Goal: Transaction & Acquisition: Book appointment/travel/reservation

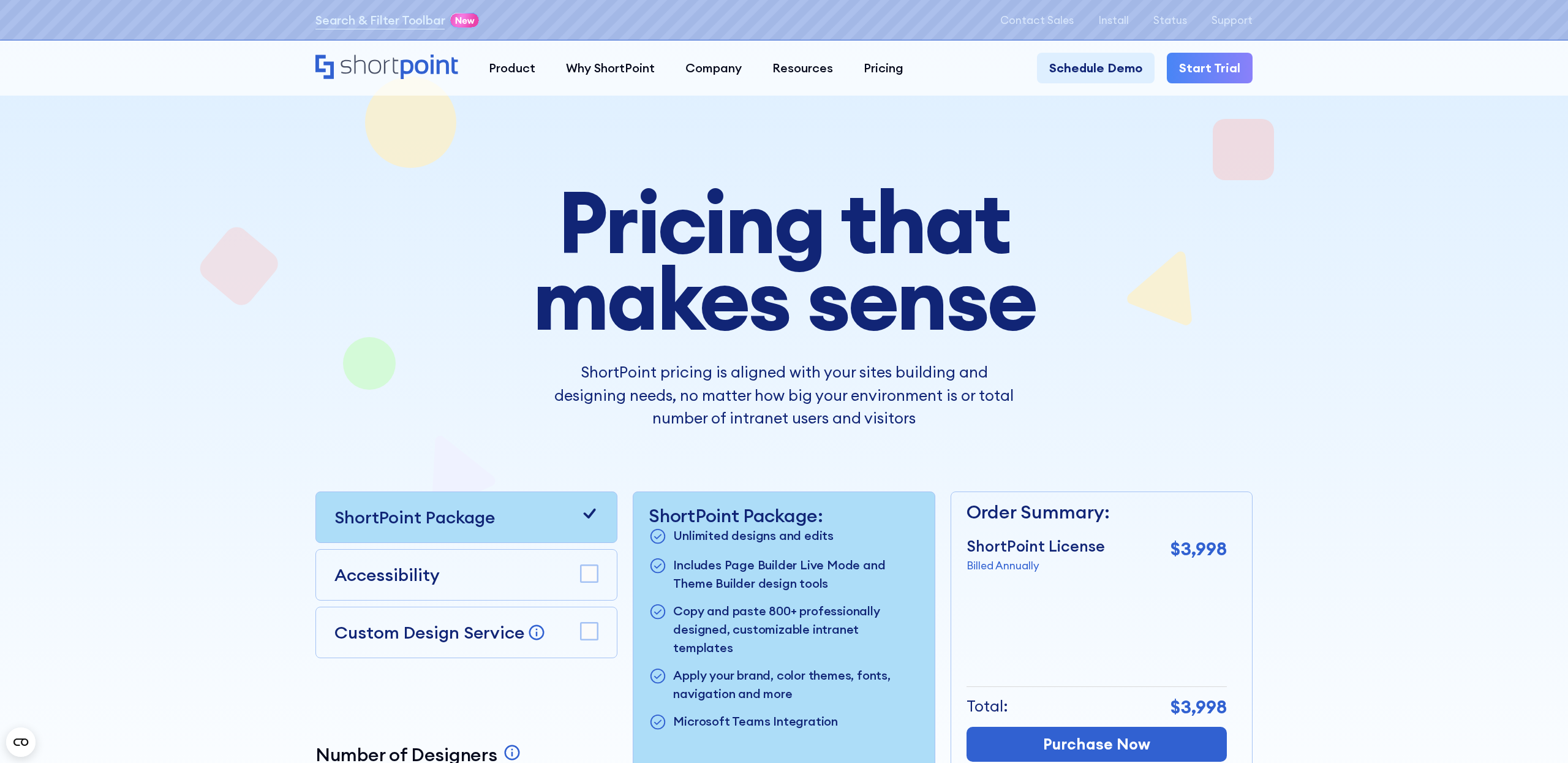
click at [1229, 70] on link "Start Trial" at bounding box center [1210, 68] width 86 height 30
click at [1105, 66] on link "Schedule Demo" at bounding box center [1096, 68] width 118 height 30
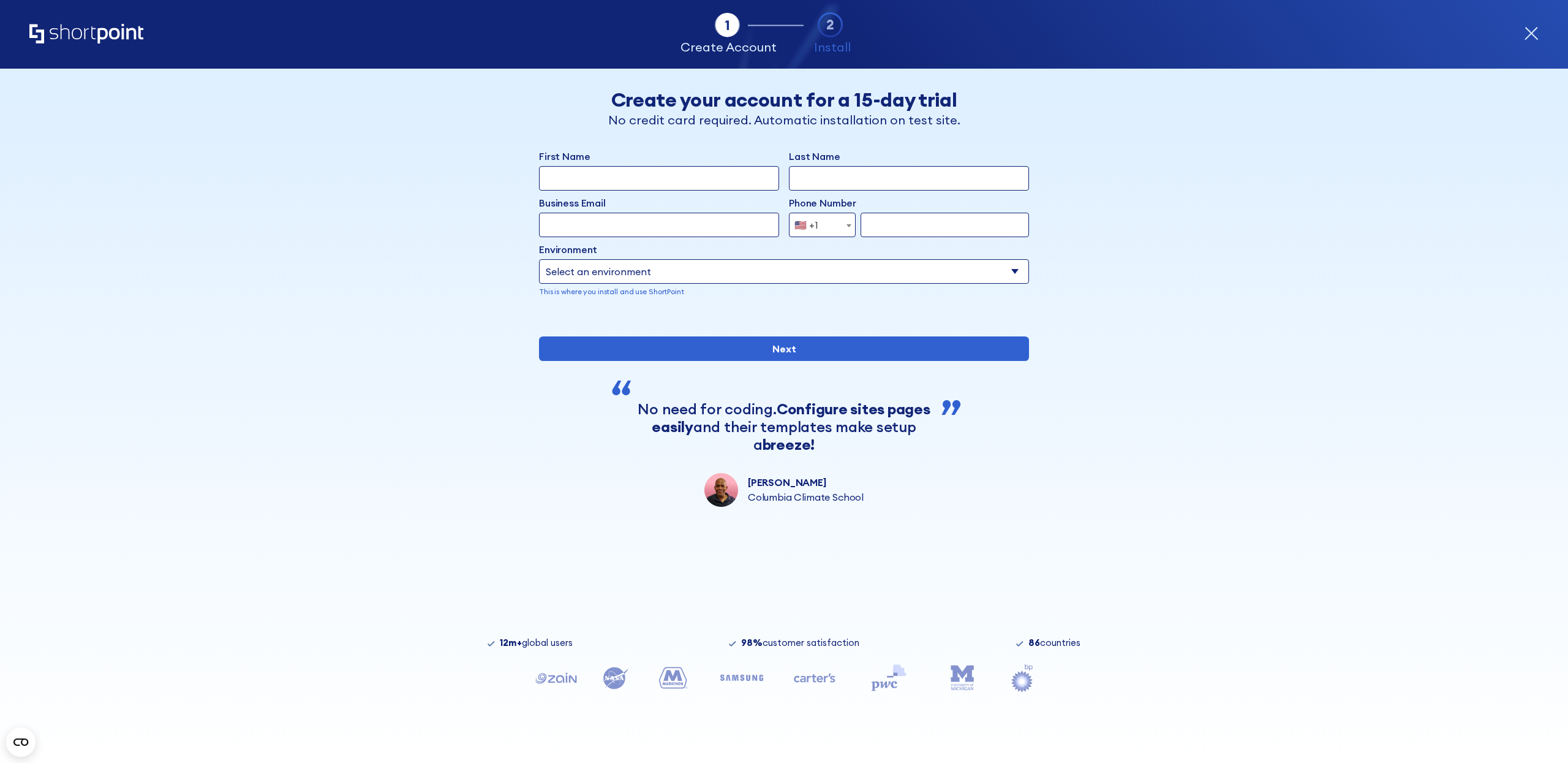
click at [596, 267] on select "Select an environment Microsoft 365 SharePoint Online SharePoint 2019 (On-Premi…" at bounding box center [784, 272] width 490 height 24
click at [664, 271] on select "Select an environment Microsoft 365 SharePoint Online SharePoint 2019 (On-Premi…" at bounding box center [784, 272] width 490 height 24
click at [617, 181] on input "First Name" at bounding box center [659, 178] width 240 height 24
click at [1040, 152] on div "Back Back Create your account for a 15-day trial No credit card required. Autom…" at bounding box center [784, 287] width 750 height 438
click at [863, 122] on p "No credit card required. Automatic installation on test site." at bounding box center [784, 120] width 417 height 18
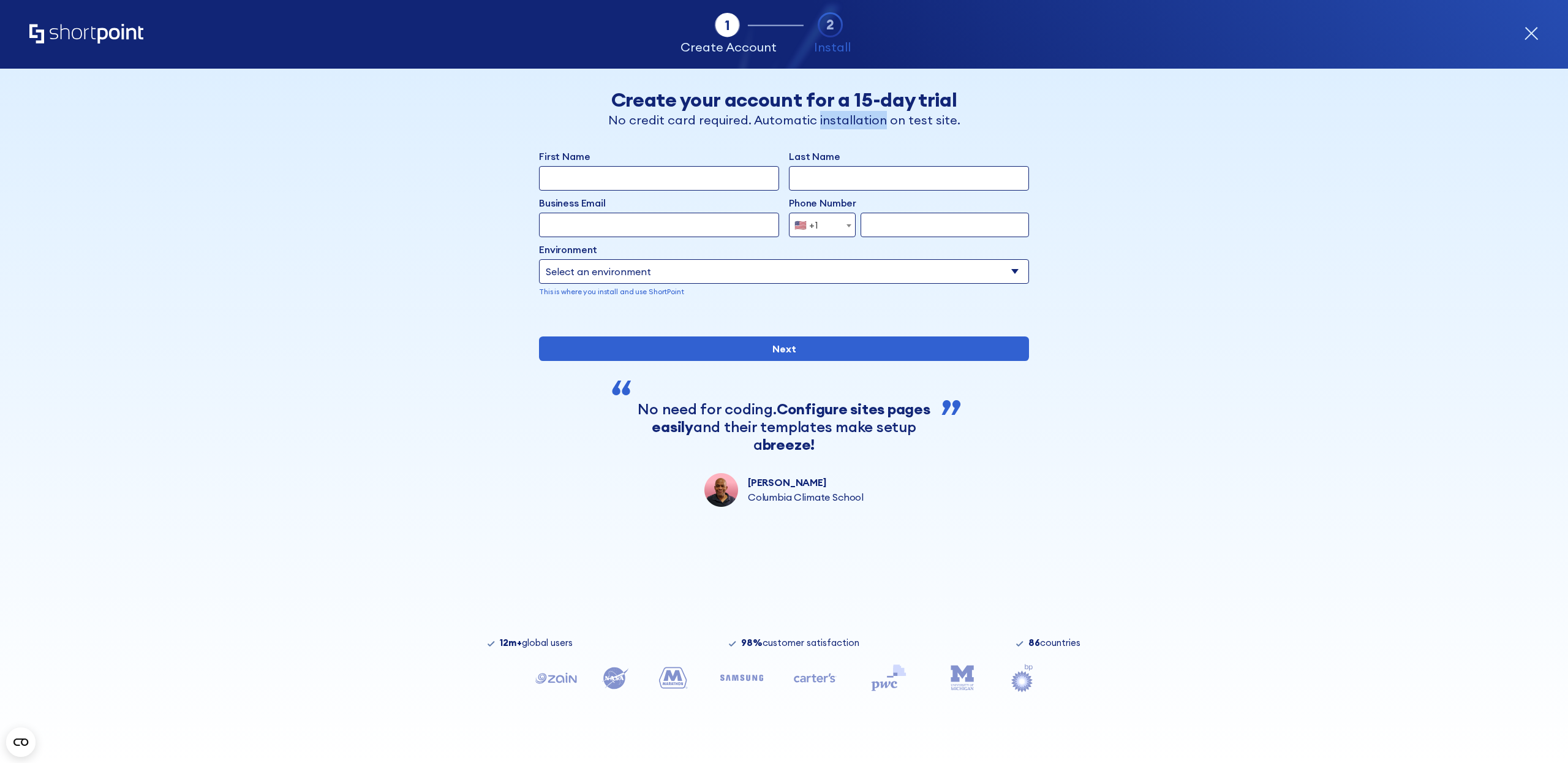
click at [863, 122] on p "No credit card required. Automatic installation on test site." at bounding box center [784, 120] width 417 height 18
click at [509, 122] on div "Back" at bounding box center [488, 109] width 157 height 41
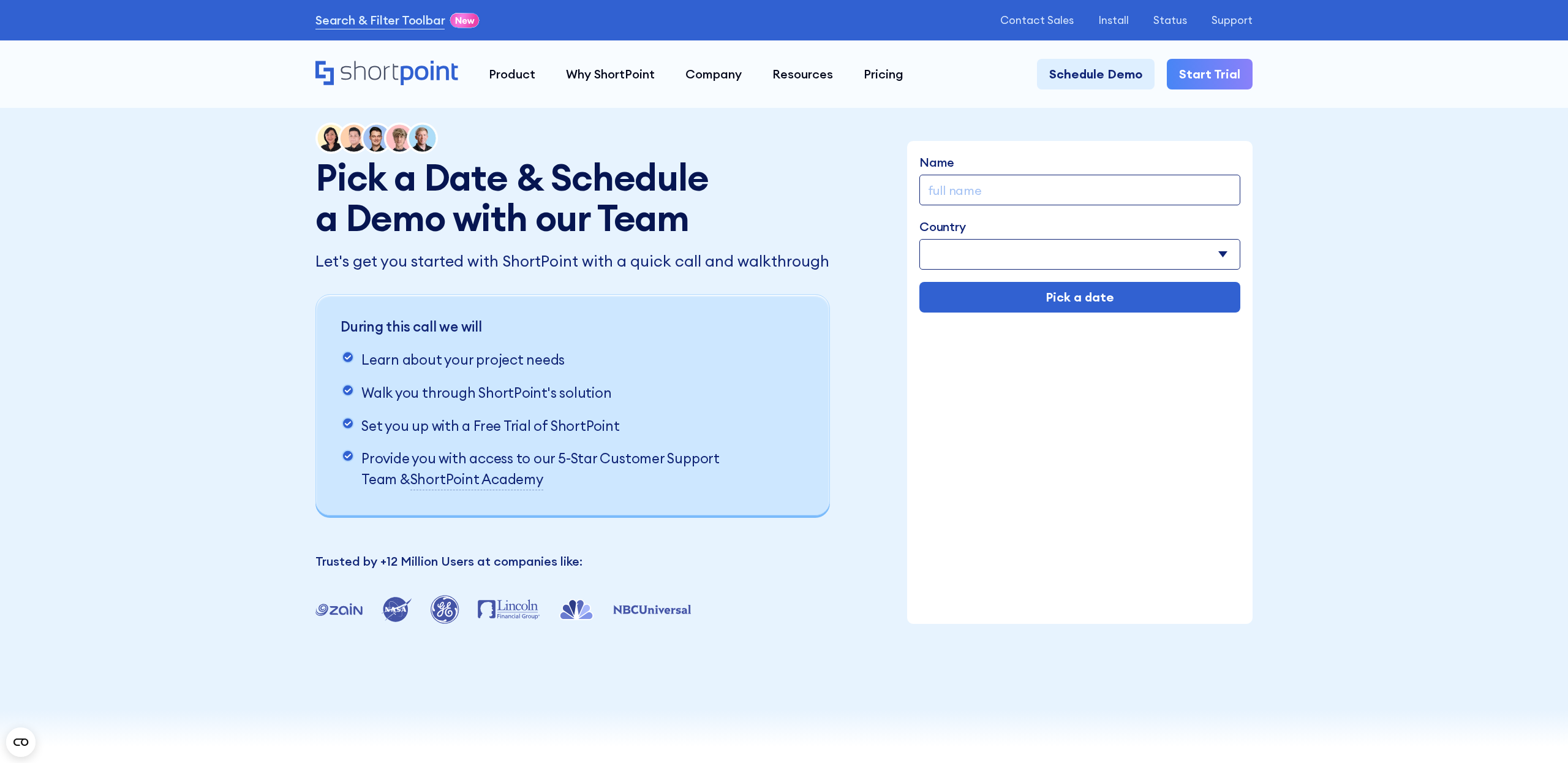
click at [978, 257] on select "Afghanistan Albania Algeria American Samoa Andorra Angola Anguilla Argentina Ar…" at bounding box center [1080, 253] width 321 height 30
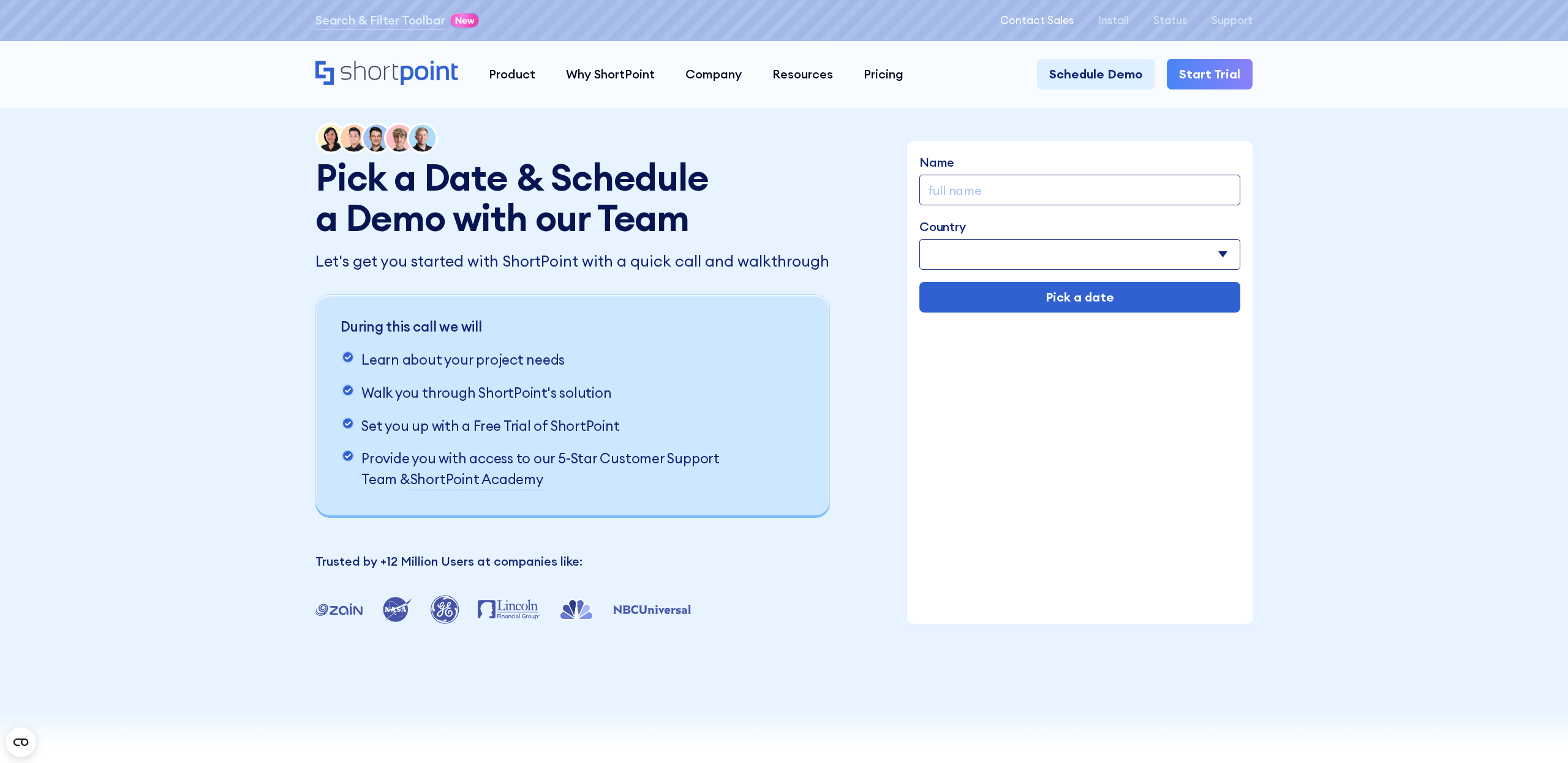
click at [1066, 20] on p "Contact Sales" at bounding box center [1037, 20] width 74 height 12
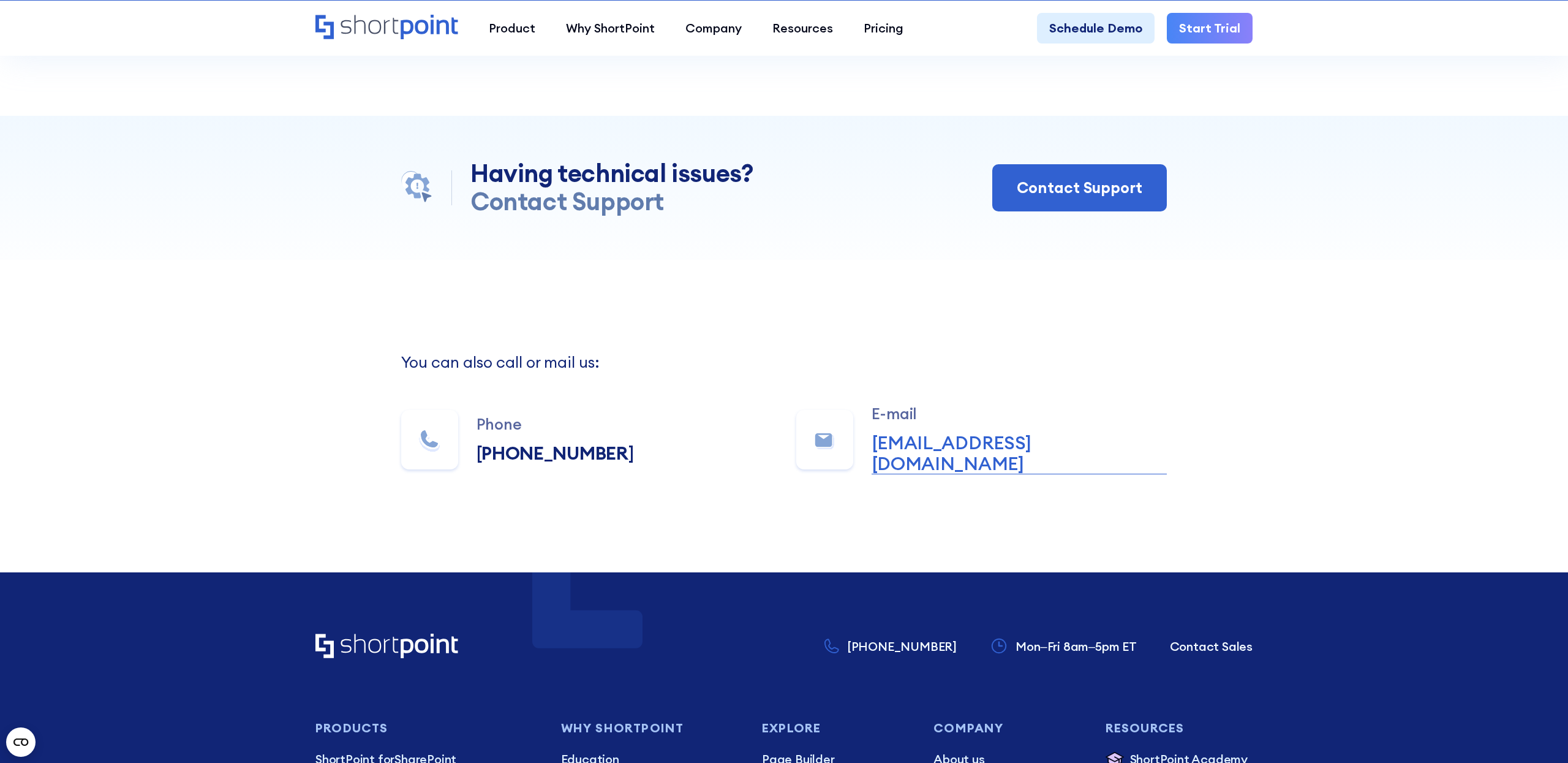
scroll to position [819, 0]
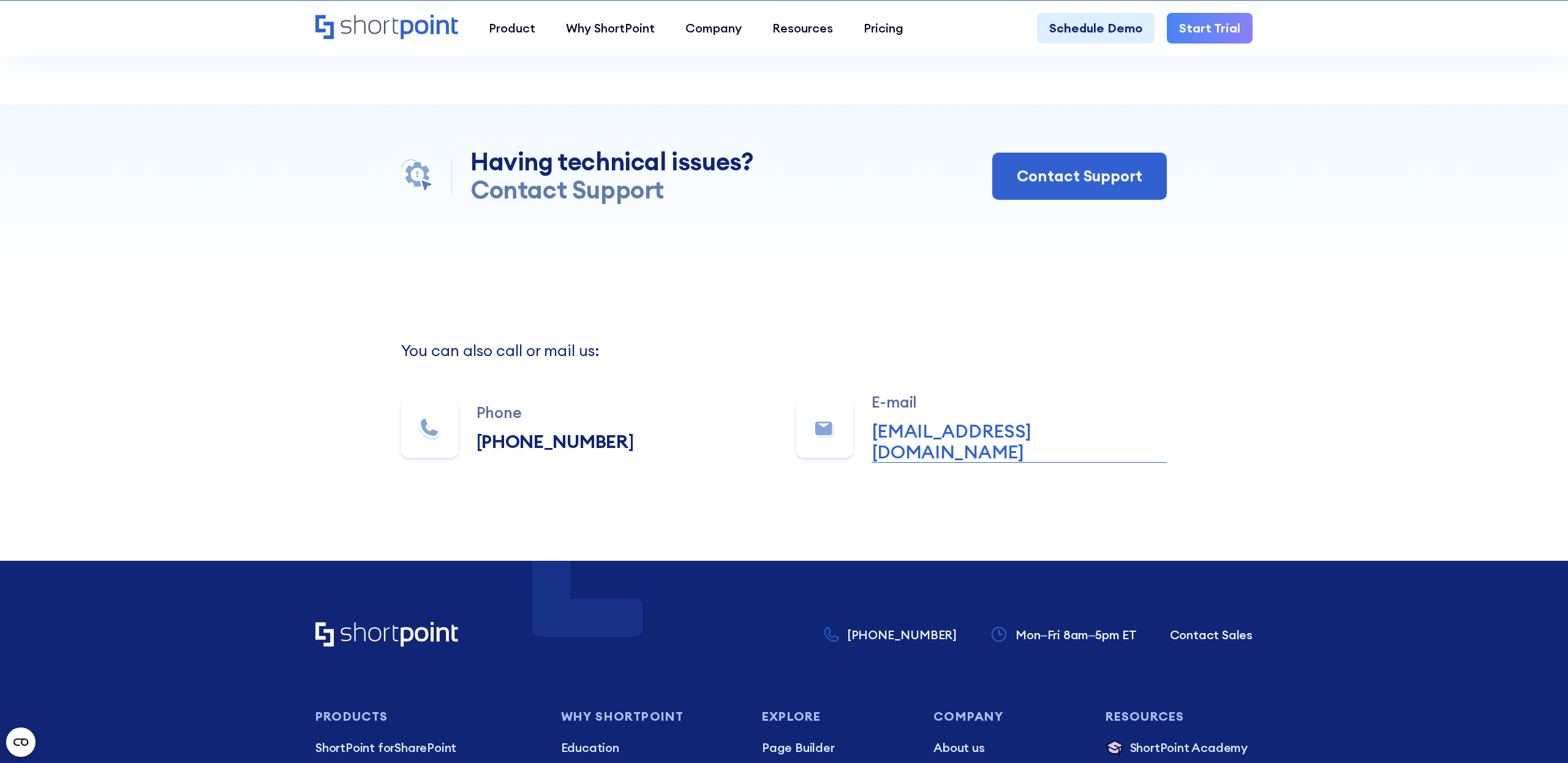
click at [395, 33] on icon "Home" at bounding box center [370, 25] width 57 height 19
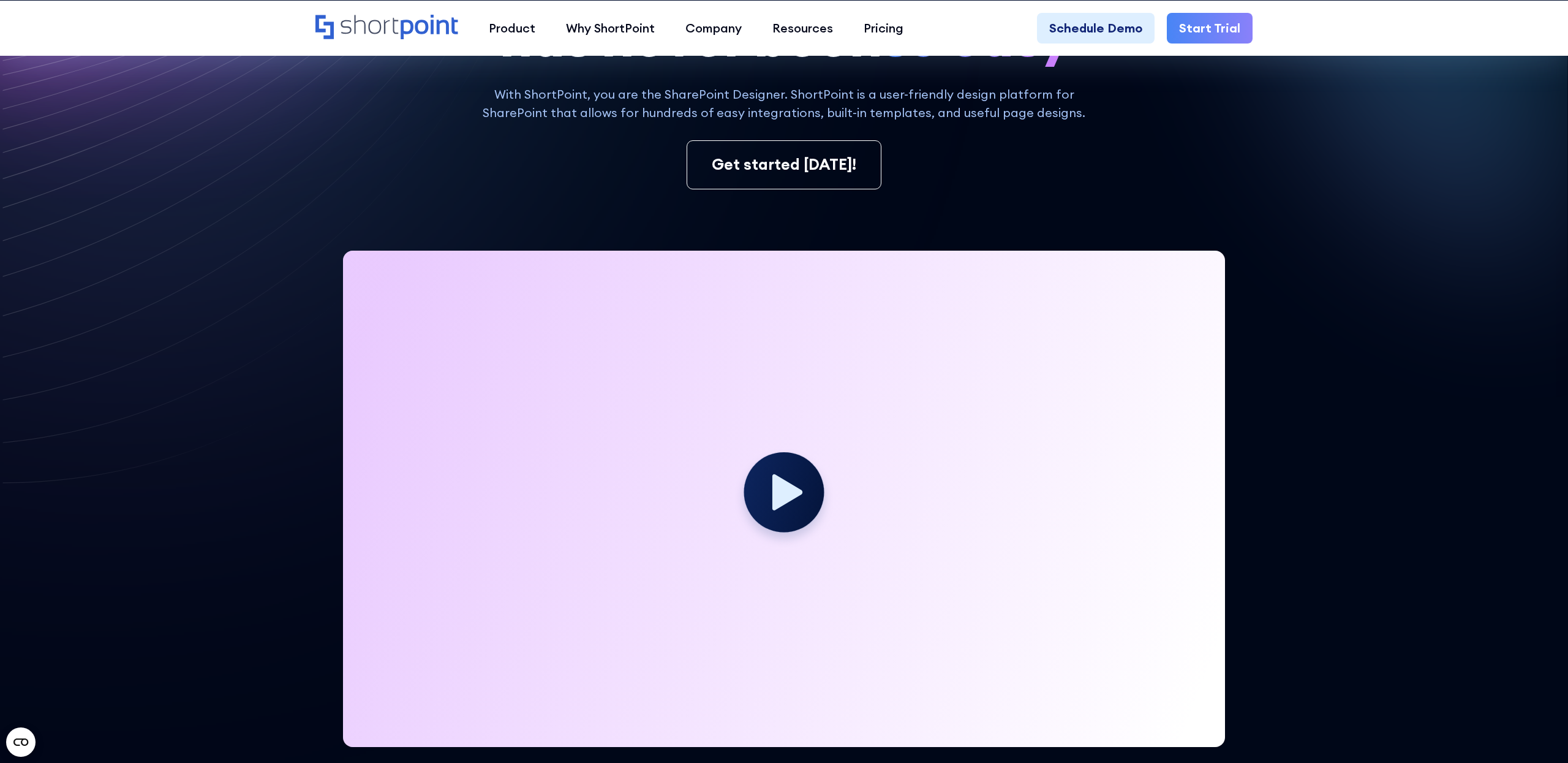
scroll to position [201, 0]
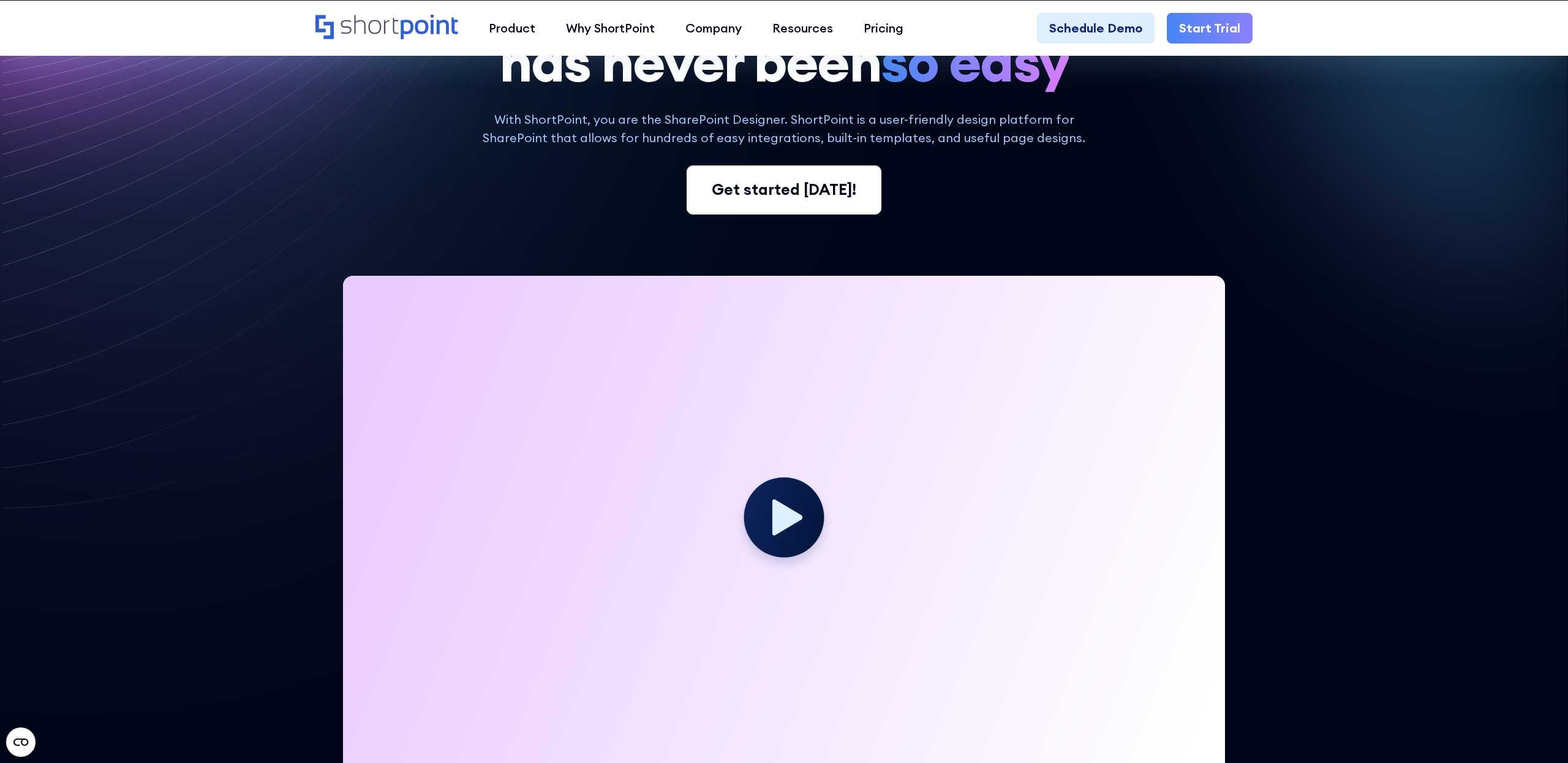
click at [792, 191] on div "Get started [DATE]!" at bounding box center [784, 189] width 145 height 23
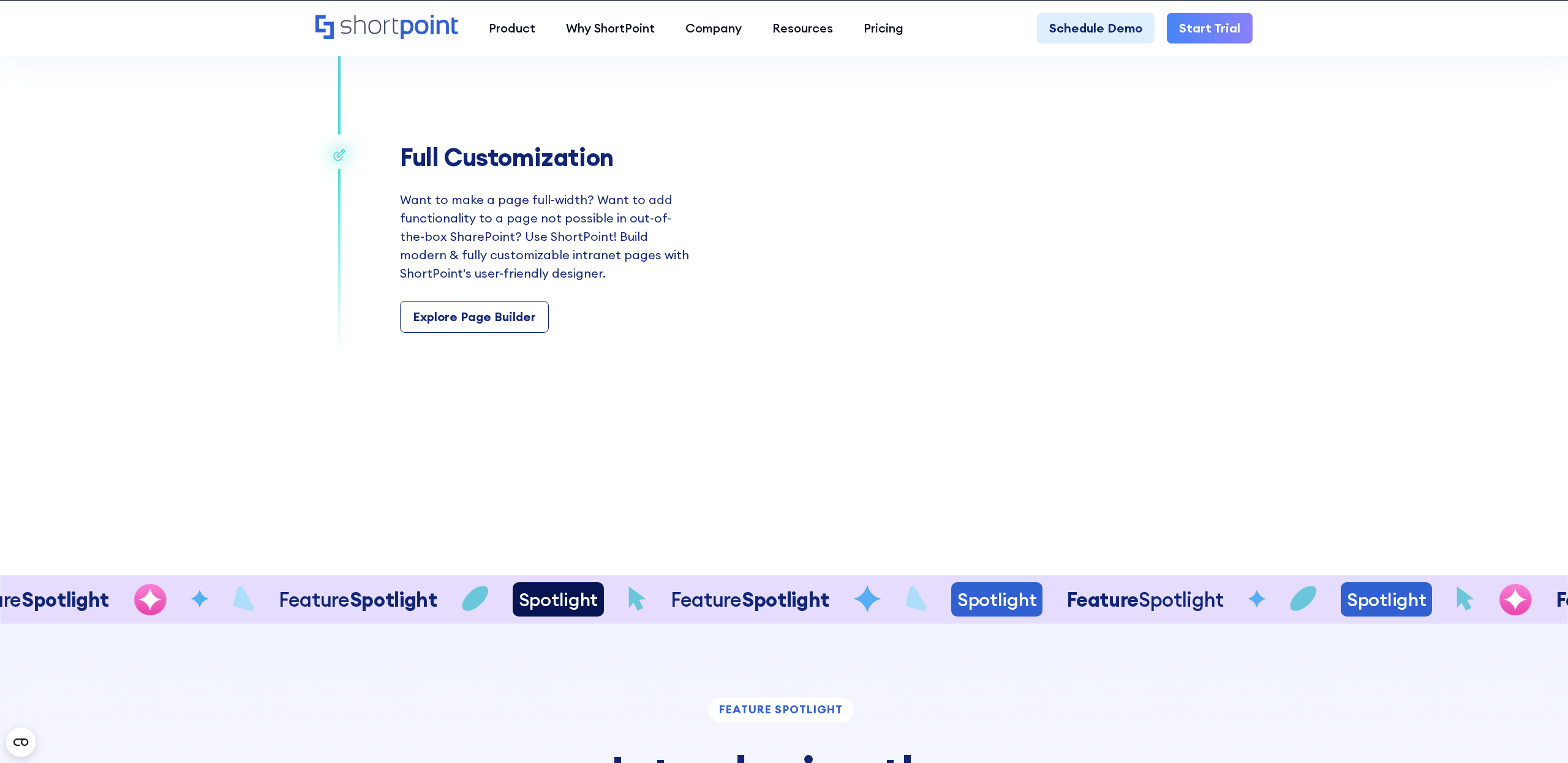
scroll to position [2496, 0]
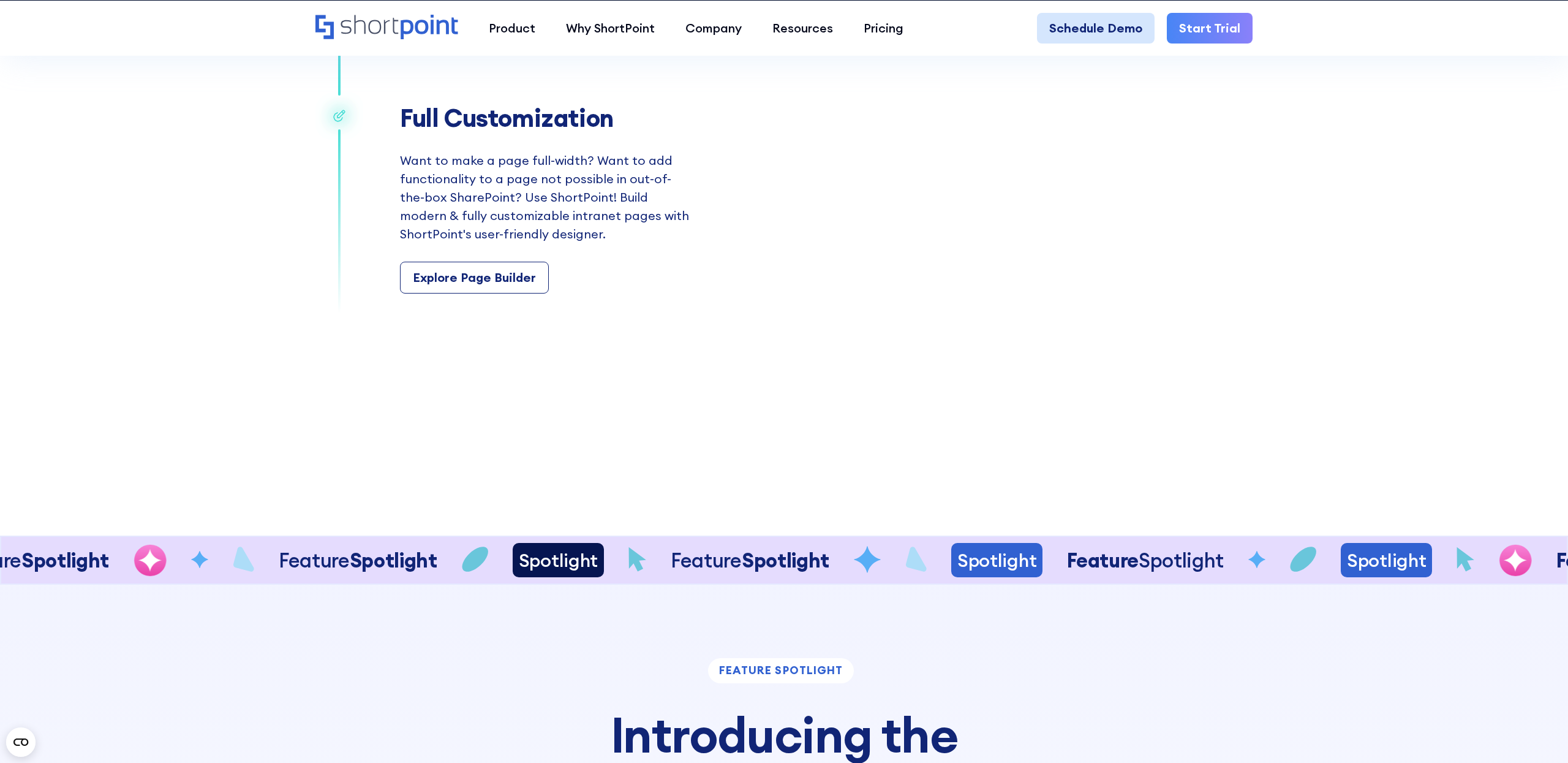
click at [1130, 29] on link "Schedule Demo" at bounding box center [1096, 28] width 118 height 30
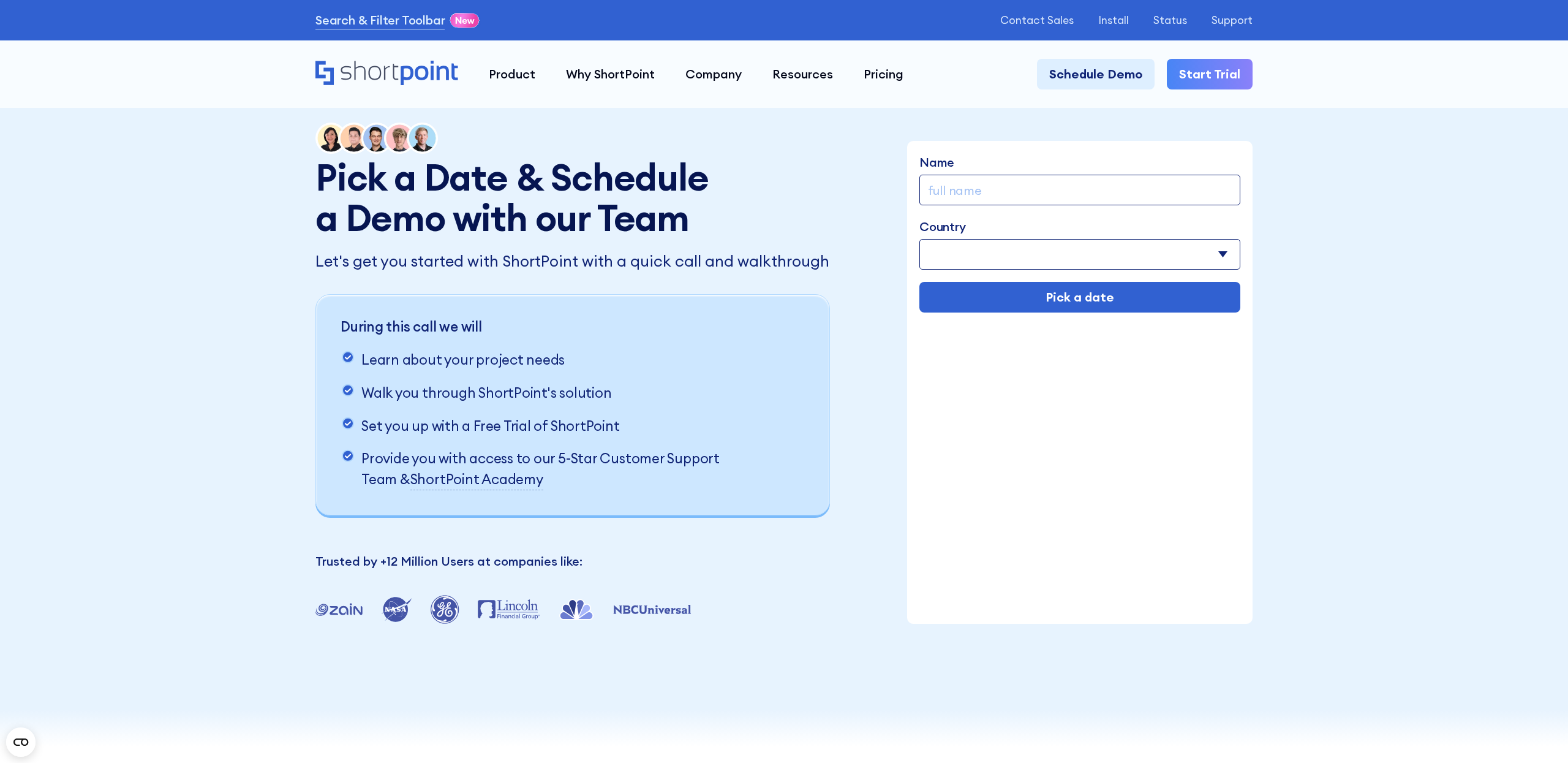
click at [993, 198] on input "Name" at bounding box center [1080, 189] width 321 height 30
type input "Elise Masters"
click at [1029, 260] on select "Afghanistan Albania Algeria American Samoa Andorra Angola Anguilla Argentina Ar…" at bounding box center [1080, 253] width 321 height 30
select select "United States"
click at [920, 239] on select "Afghanistan Albania Algeria American Samoa Andorra Angola Anguilla Argentina Ar…" at bounding box center [1080, 253] width 321 height 30
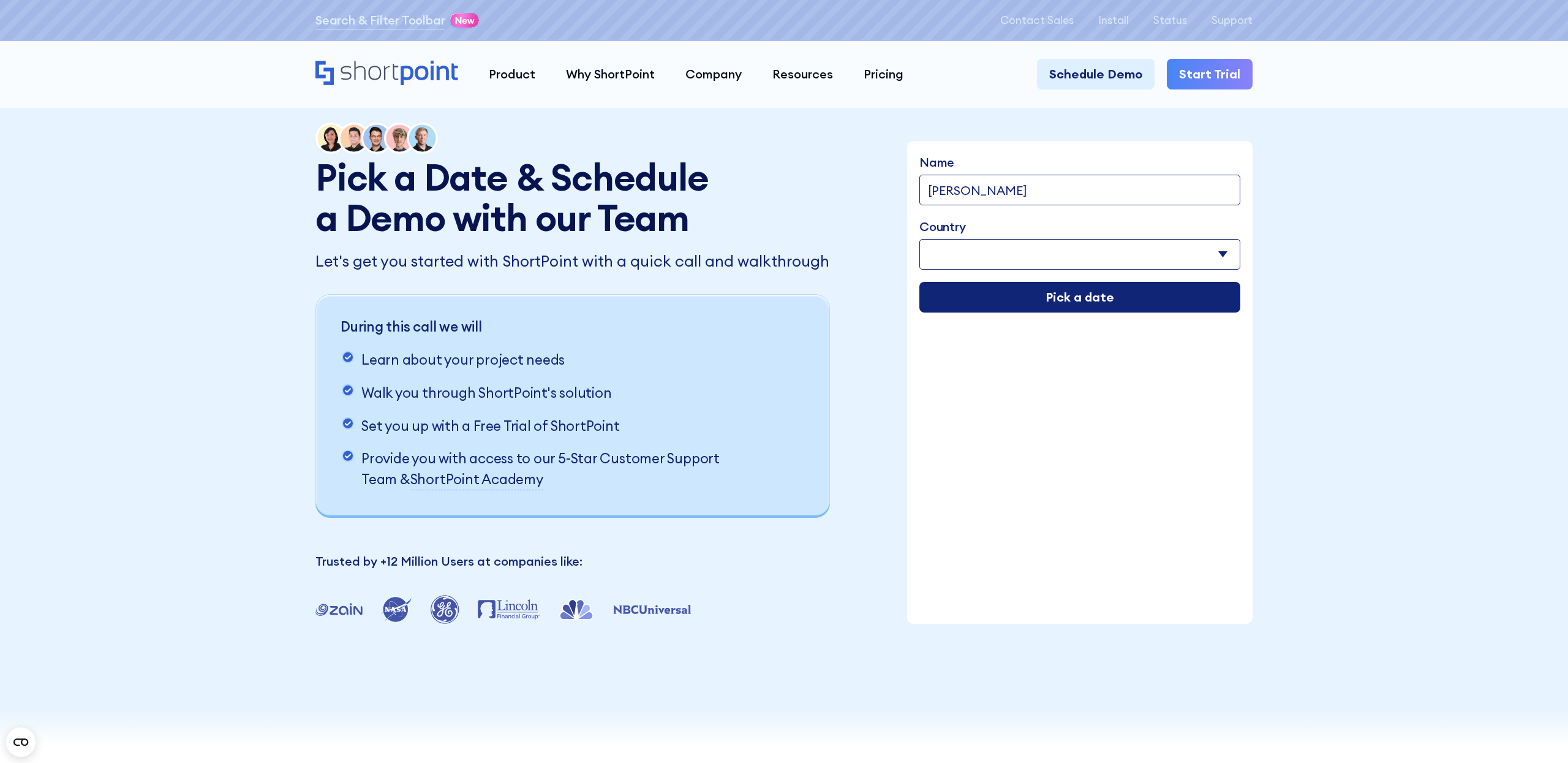
click at [1028, 293] on input "Pick a date" at bounding box center [1080, 297] width 321 height 30
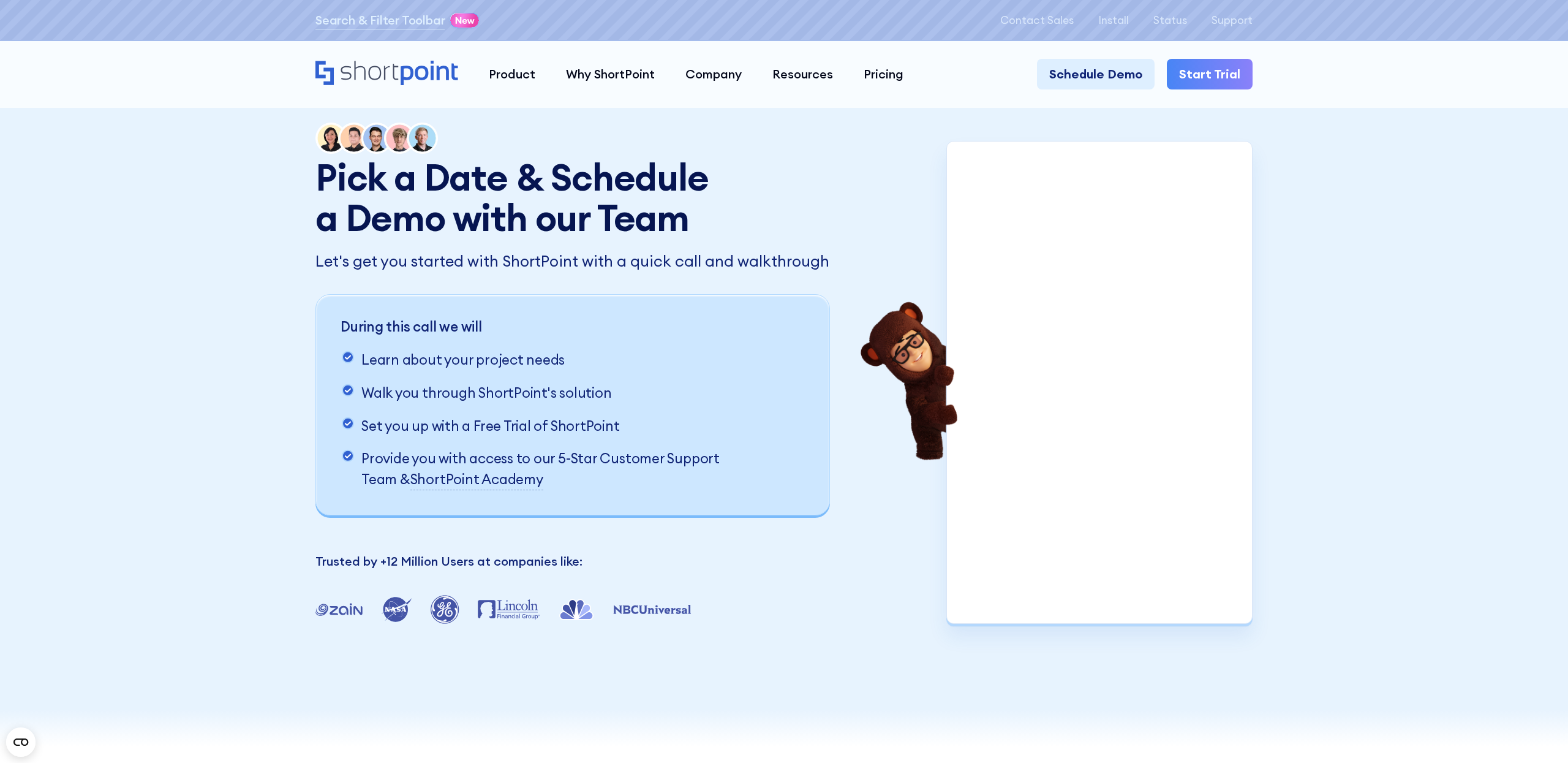
click at [1296, 453] on div "Pick a Date & Schedule a Demo with our Team Let's get you started with ShortPoi…" at bounding box center [784, 373] width 1568 height 747
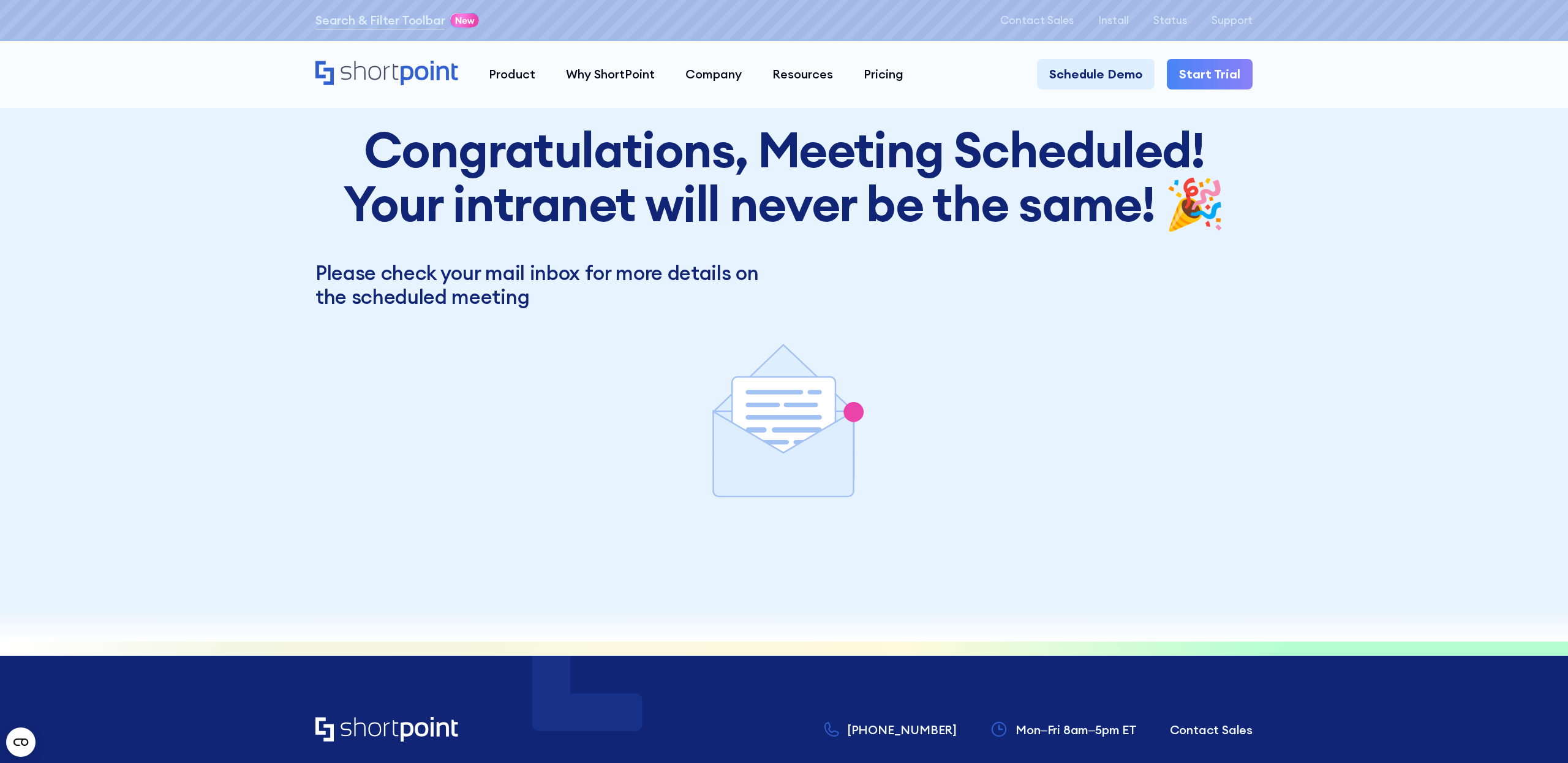
click at [966, 201] on h2 "Congratulations, Meeting Scheduled! Your intranet will never be the same! 🎉" at bounding box center [784, 176] width 937 height 108
click at [1124, 20] on p "Install" at bounding box center [1113, 20] width 30 height 12
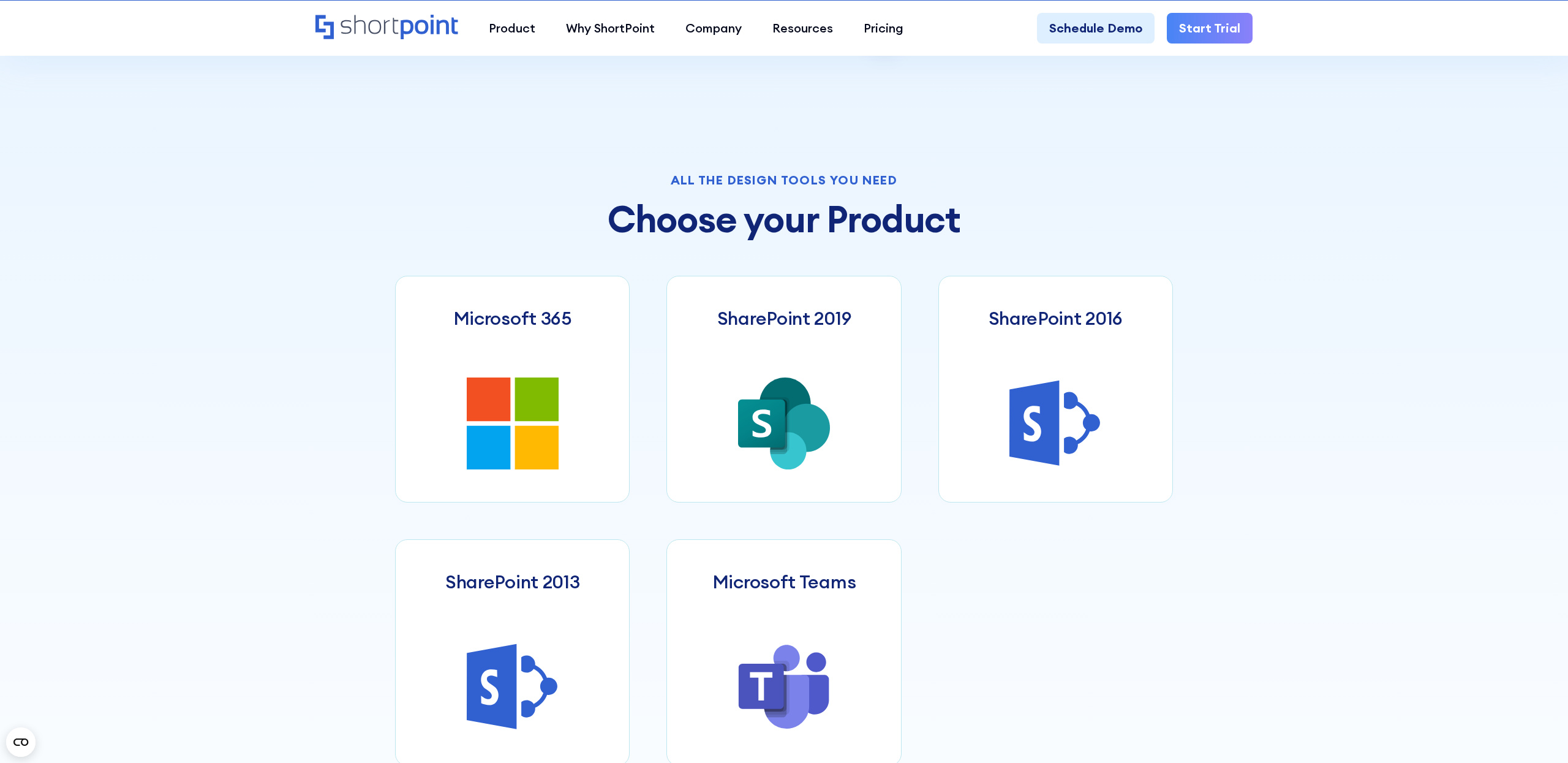
scroll to position [566, 0]
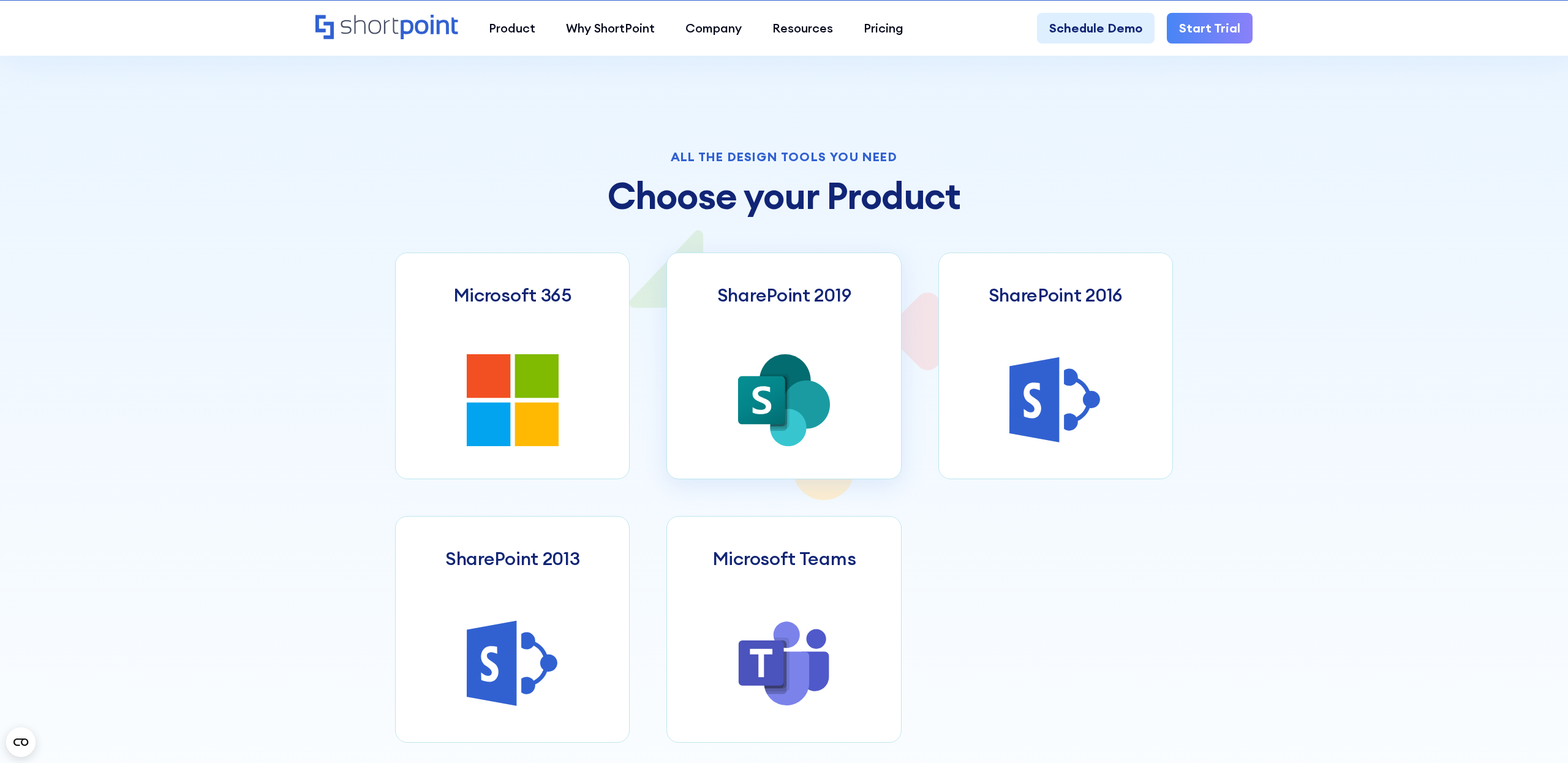
click at [766, 372] on icon at bounding box center [784, 380] width 51 height 53
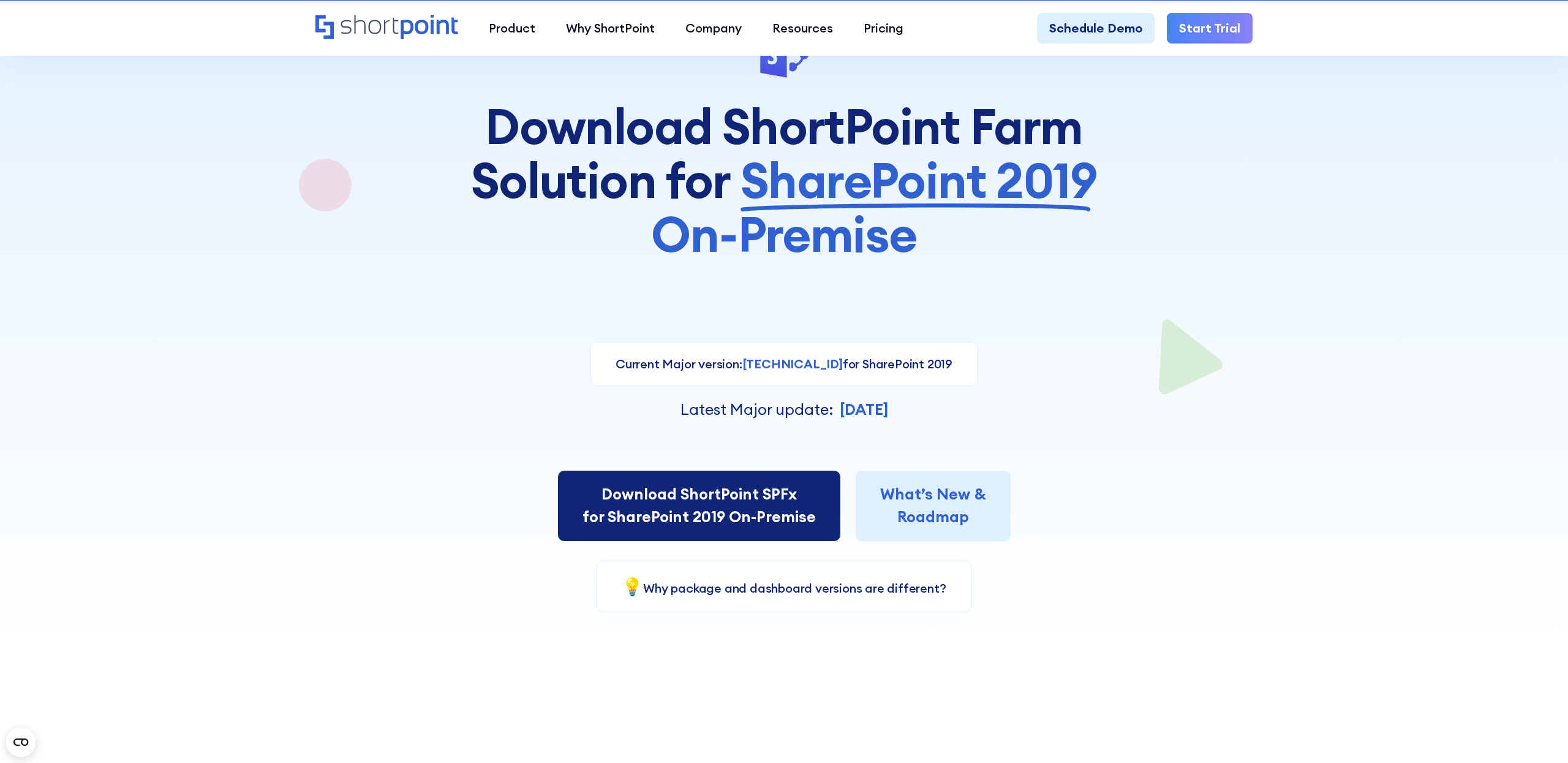
scroll to position [126, 0]
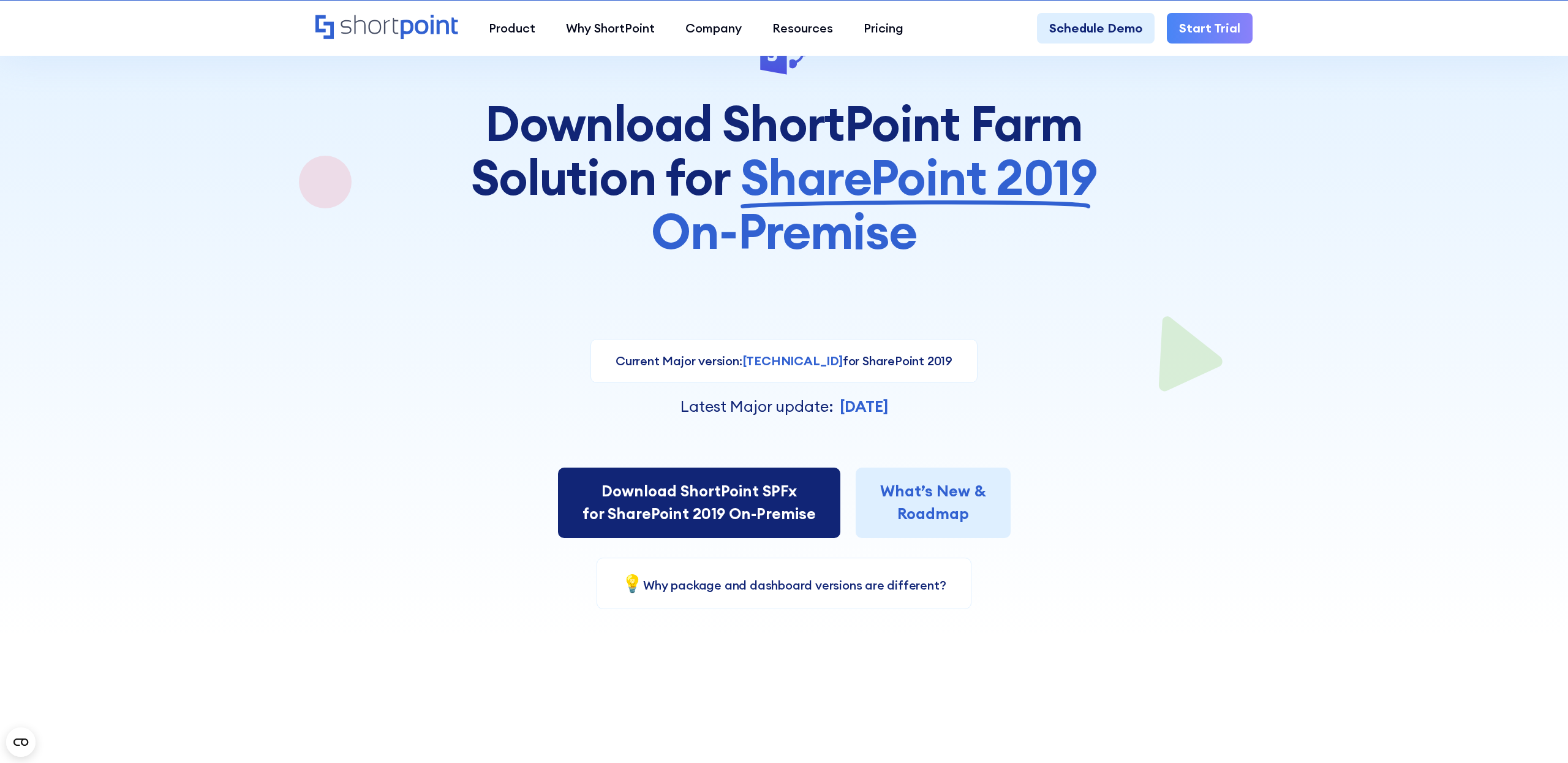
click at [751, 514] on link "Download ShortPoint SPFx for SharePoint 2019 On-Premise" at bounding box center [699, 503] width 282 height 70
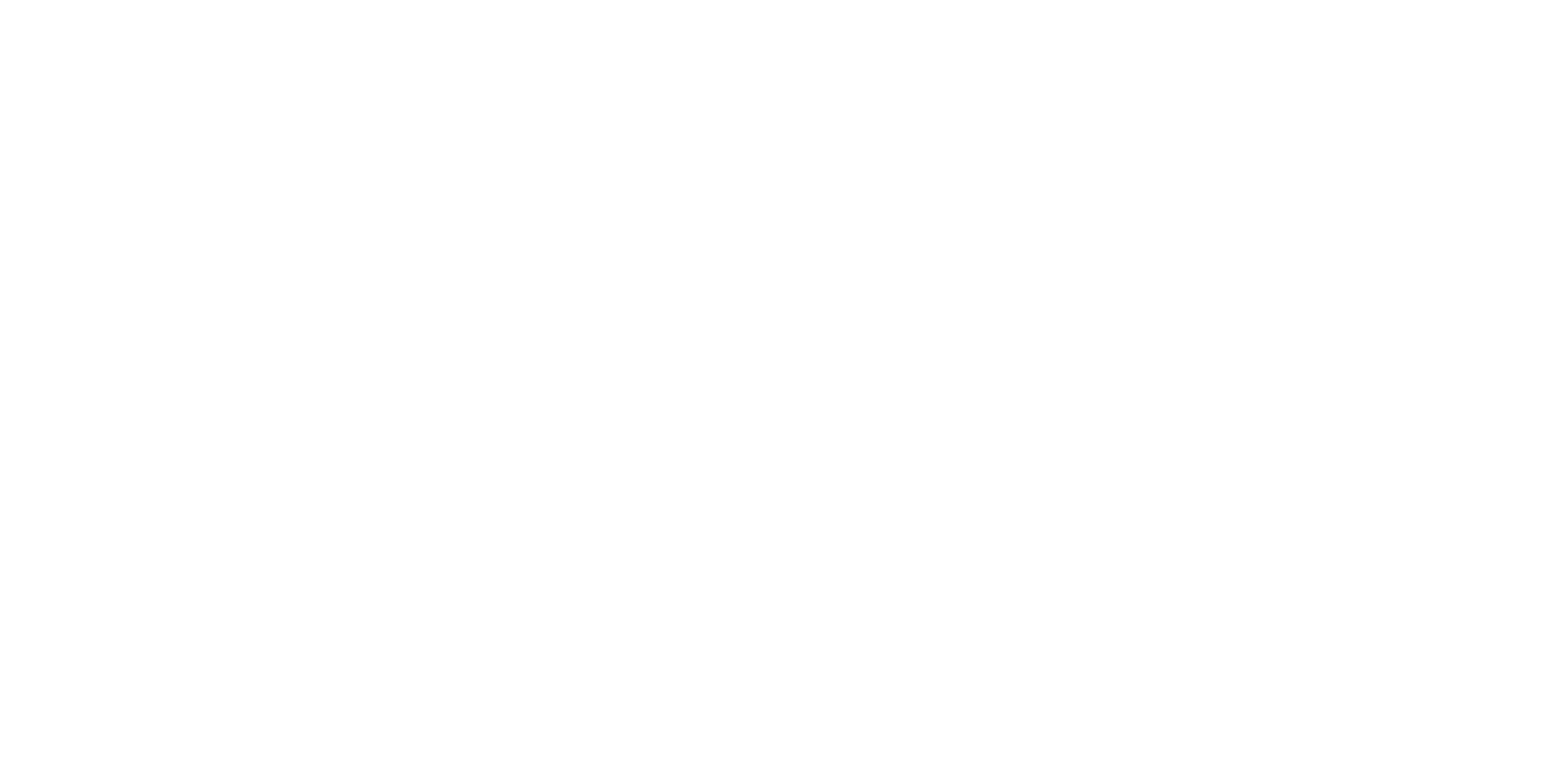
select select "SharePoint 2019 (On-Premise)"
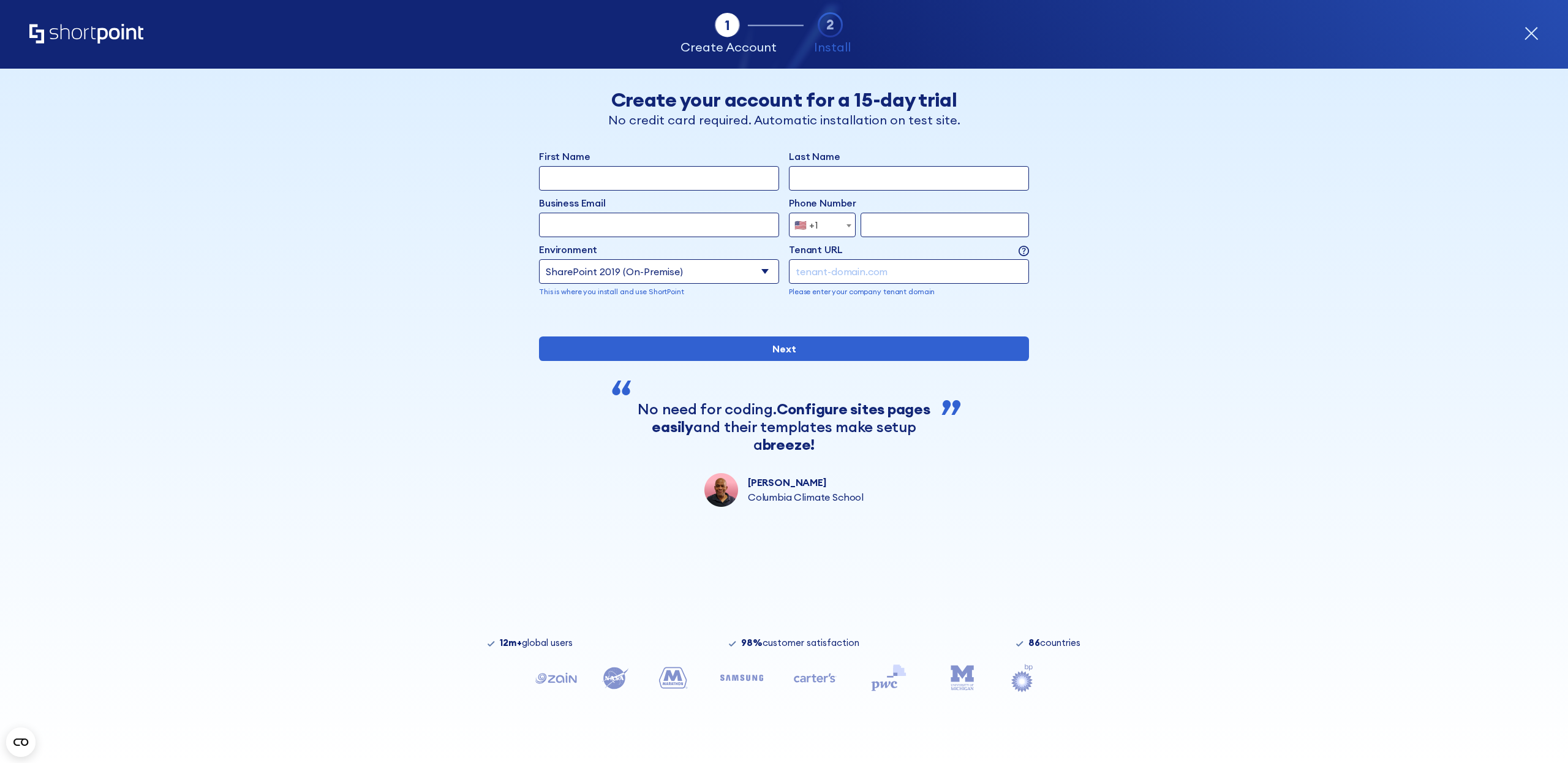
click at [109, 28] on icon "Home" at bounding box center [86, 34] width 114 height 20
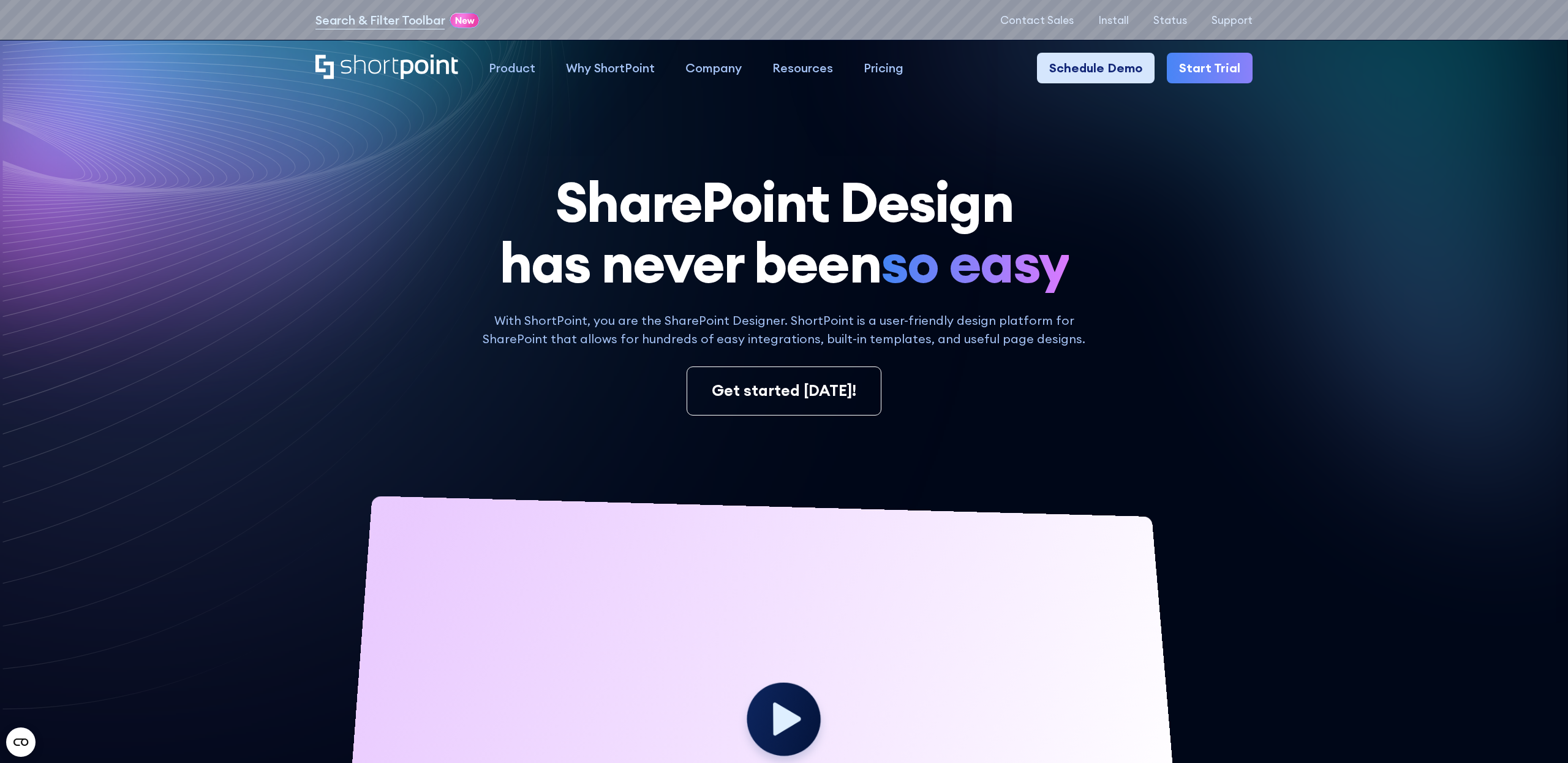
click at [1131, 65] on link "Schedule Demo" at bounding box center [1096, 68] width 118 height 30
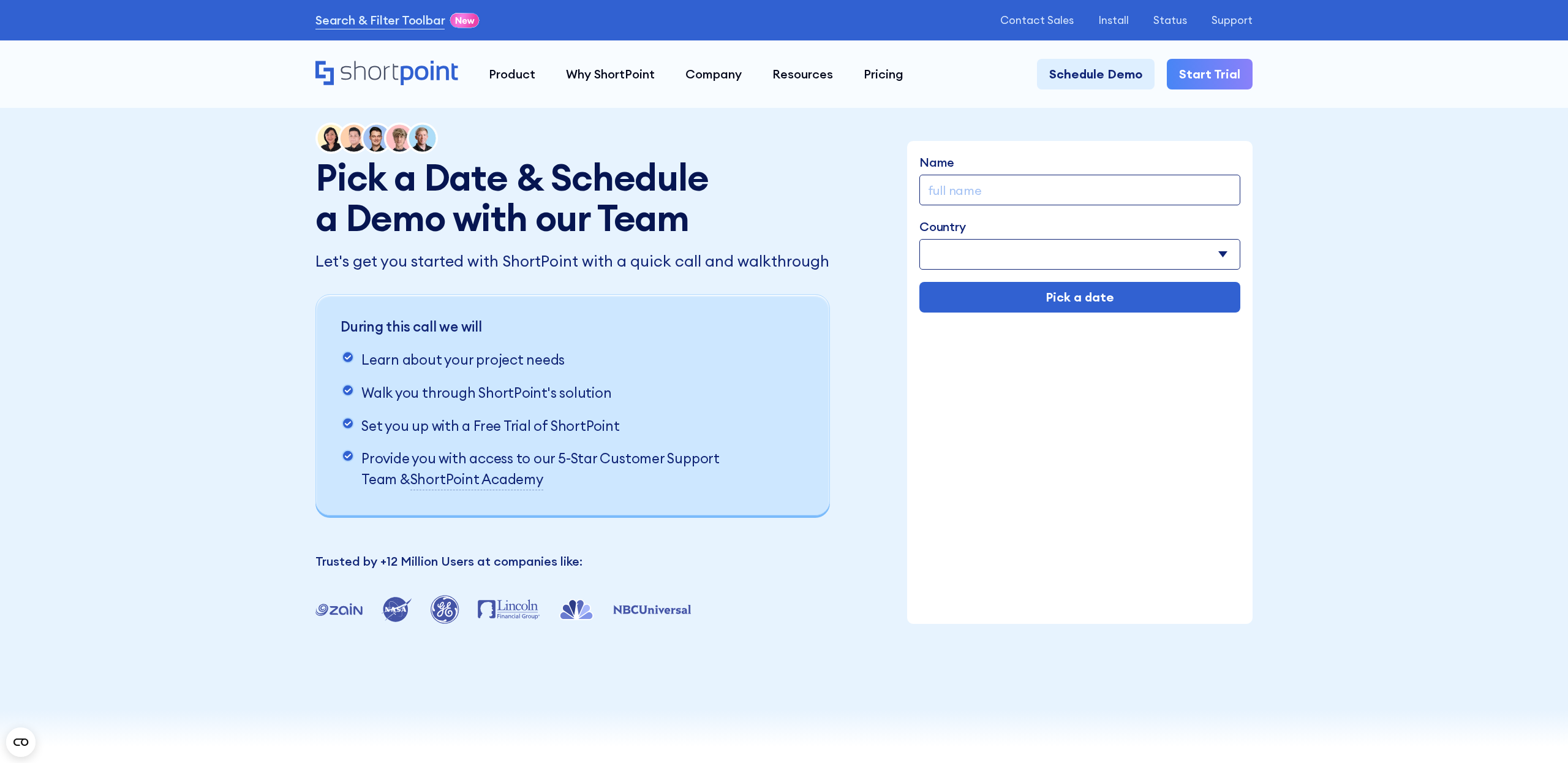
click at [1053, 187] on input "Name" at bounding box center [1080, 189] width 321 height 30
type input "[PERSON_NAME]"
click at [1060, 258] on select "[GEOGRAPHIC_DATA] [GEOGRAPHIC_DATA] [GEOGRAPHIC_DATA] [US_STATE] [GEOGRAPHIC_DA…" at bounding box center [1080, 253] width 321 height 30
click at [920, 239] on select "[GEOGRAPHIC_DATA] [GEOGRAPHIC_DATA] [GEOGRAPHIC_DATA] [US_STATE] [GEOGRAPHIC_DA…" at bounding box center [1080, 253] width 321 height 30
click at [1061, 258] on select "[GEOGRAPHIC_DATA] [GEOGRAPHIC_DATA] [GEOGRAPHIC_DATA] [US_STATE] [GEOGRAPHIC_DA…" at bounding box center [1080, 253] width 321 height 30
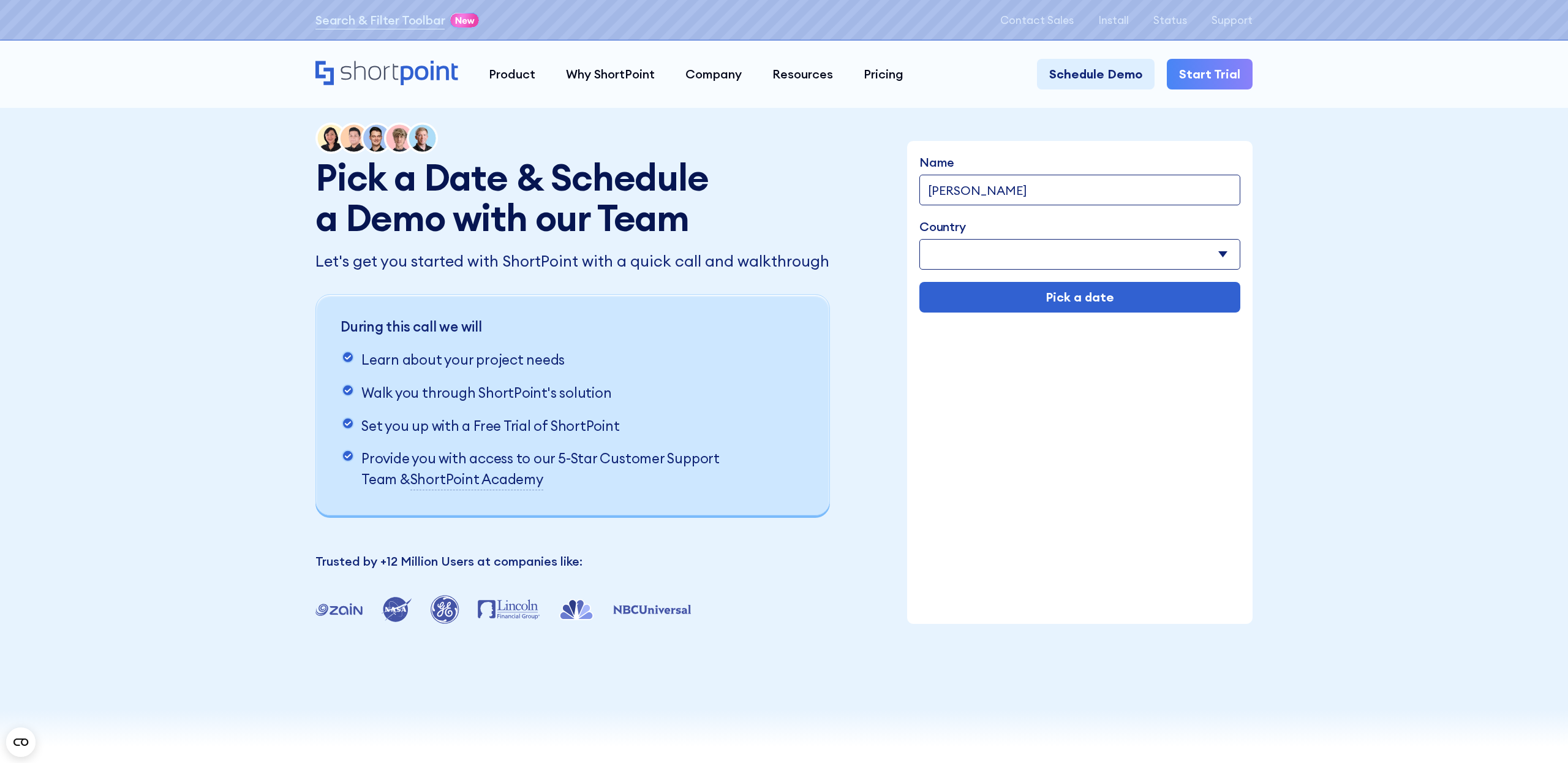
select select "[GEOGRAPHIC_DATA]"
click at [920, 239] on select "[GEOGRAPHIC_DATA] [GEOGRAPHIC_DATA] [GEOGRAPHIC_DATA] [US_STATE] [GEOGRAPHIC_DA…" at bounding box center [1080, 253] width 321 height 30
click at [1066, 312] on input "Pick a date" at bounding box center [1080, 297] width 321 height 30
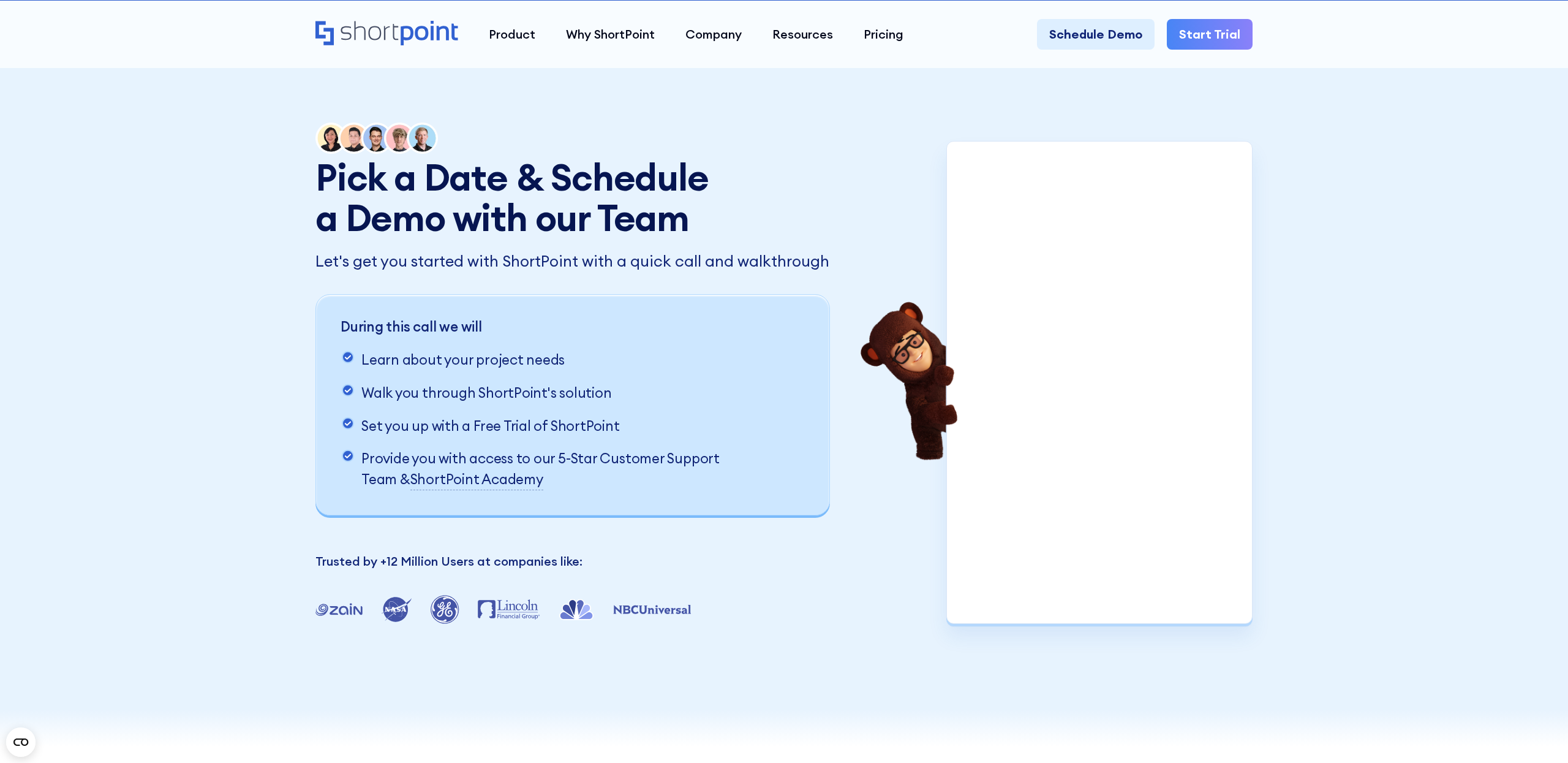
click at [1302, 478] on div "Pick a Date & Schedule a Demo with our Team Let's get you started with ShortPoi…" at bounding box center [784, 373] width 1568 height 747
click at [1363, 437] on div "Pick a Date & Schedule a Demo with our Team Let's get you started with ShortPoi…" at bounding box center [784, 373] width 1568 height 747
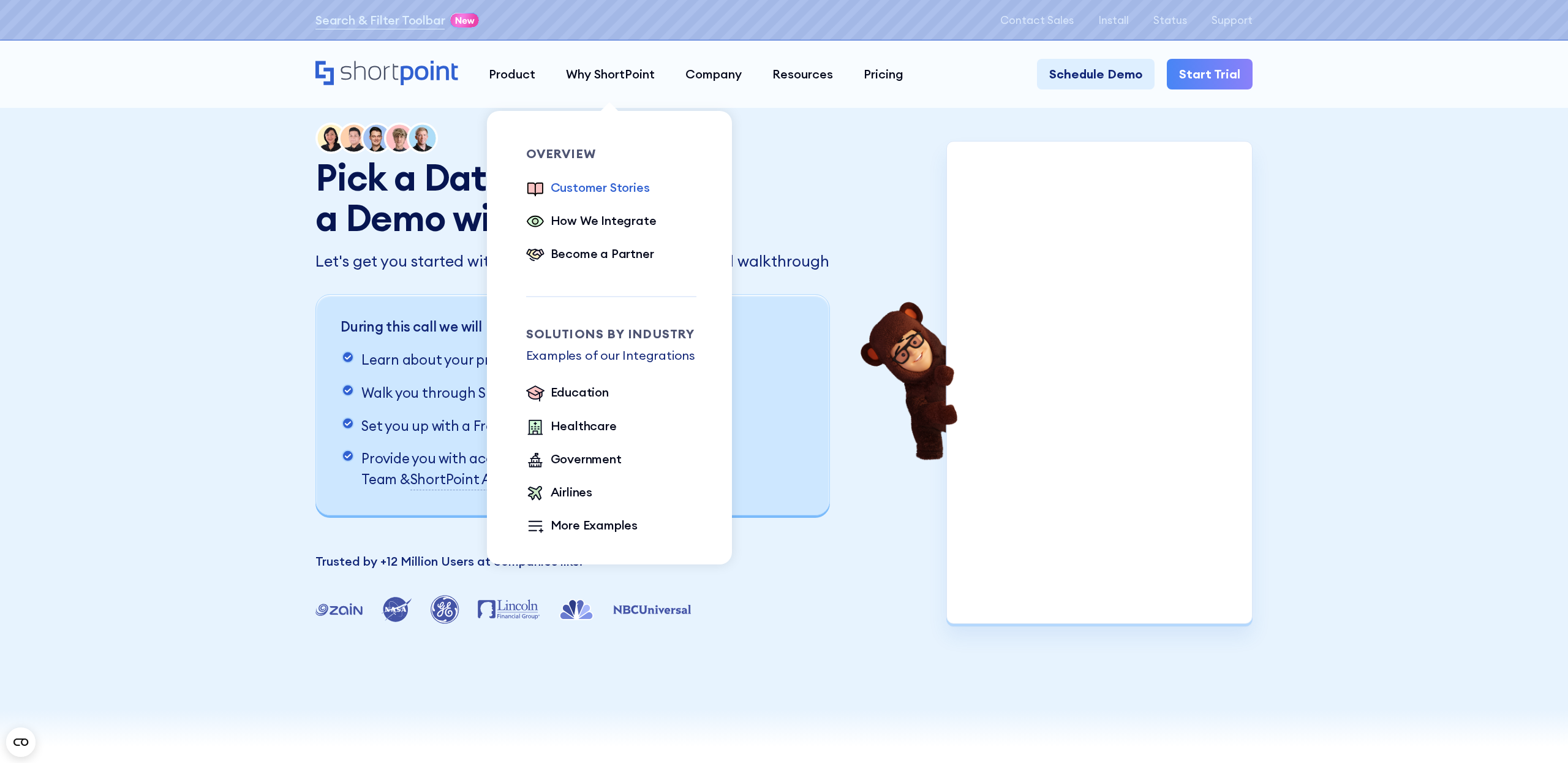
click at [621, 188] on div "Customer Stories" at bounding box center [600, 187] width 99 height 18
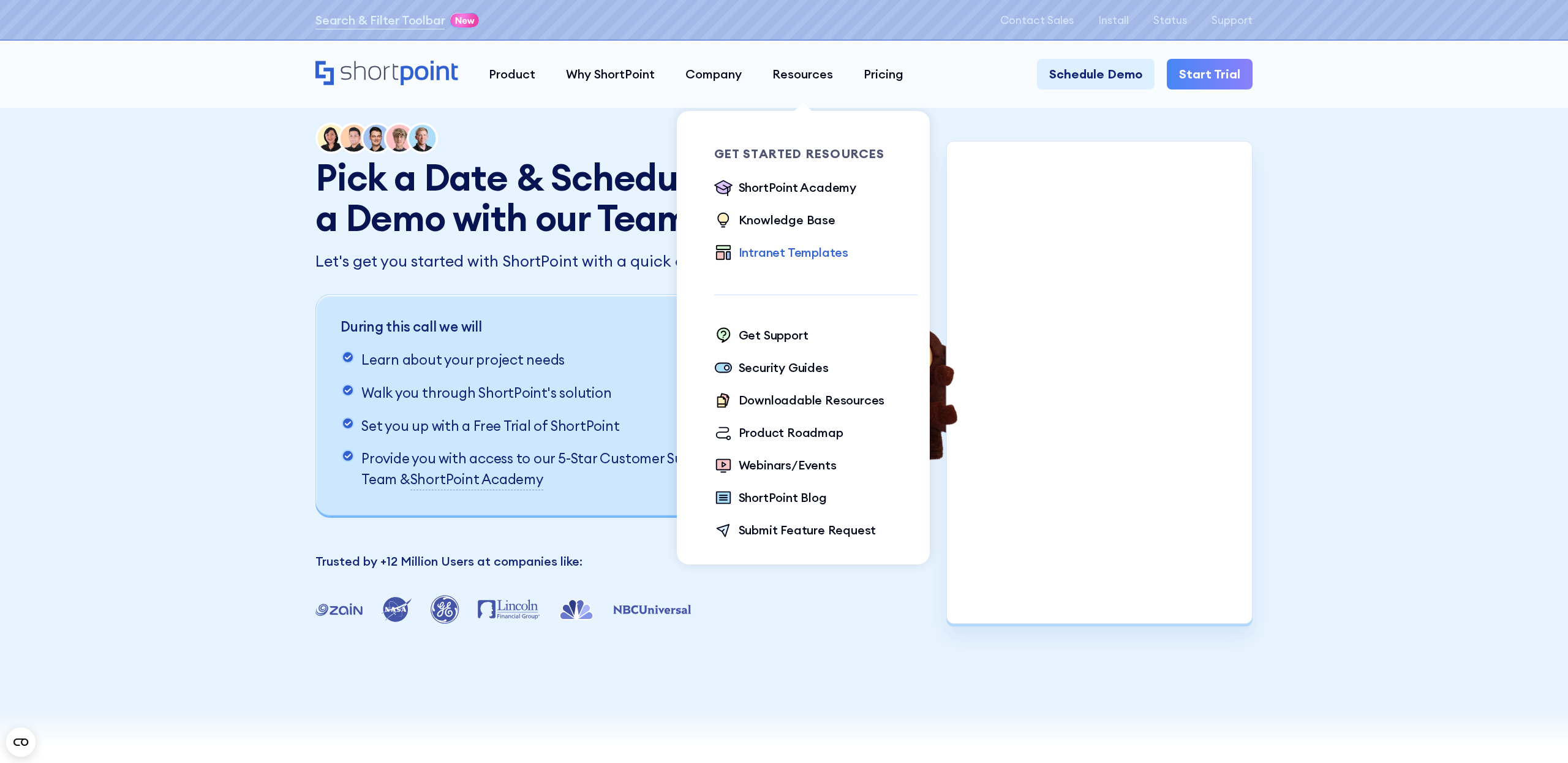
click at [790, 246] on div "Intranet Templates" at bounding box center [793, 252] width 109 height 18
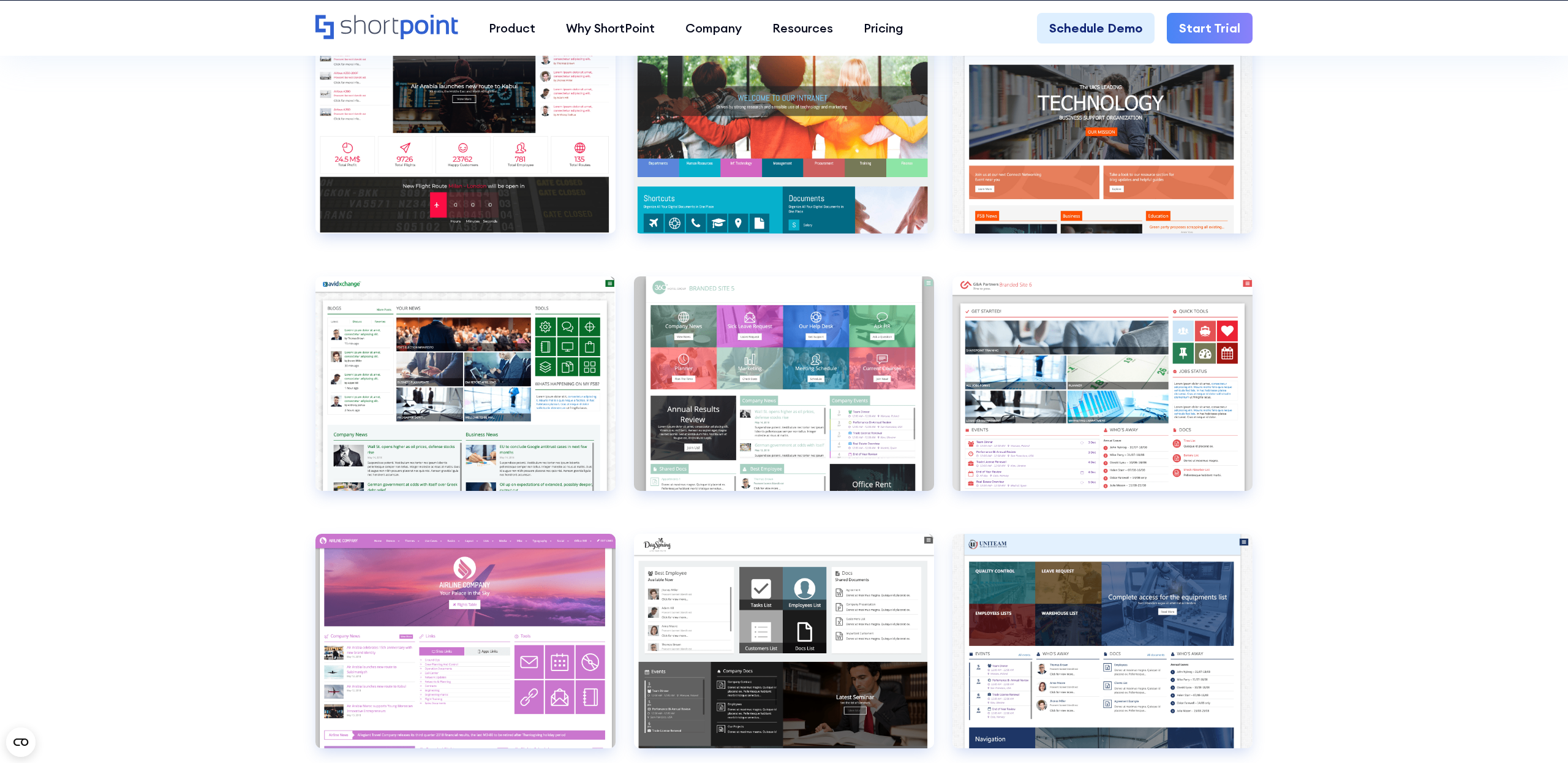
scroll to position [4936, 0]
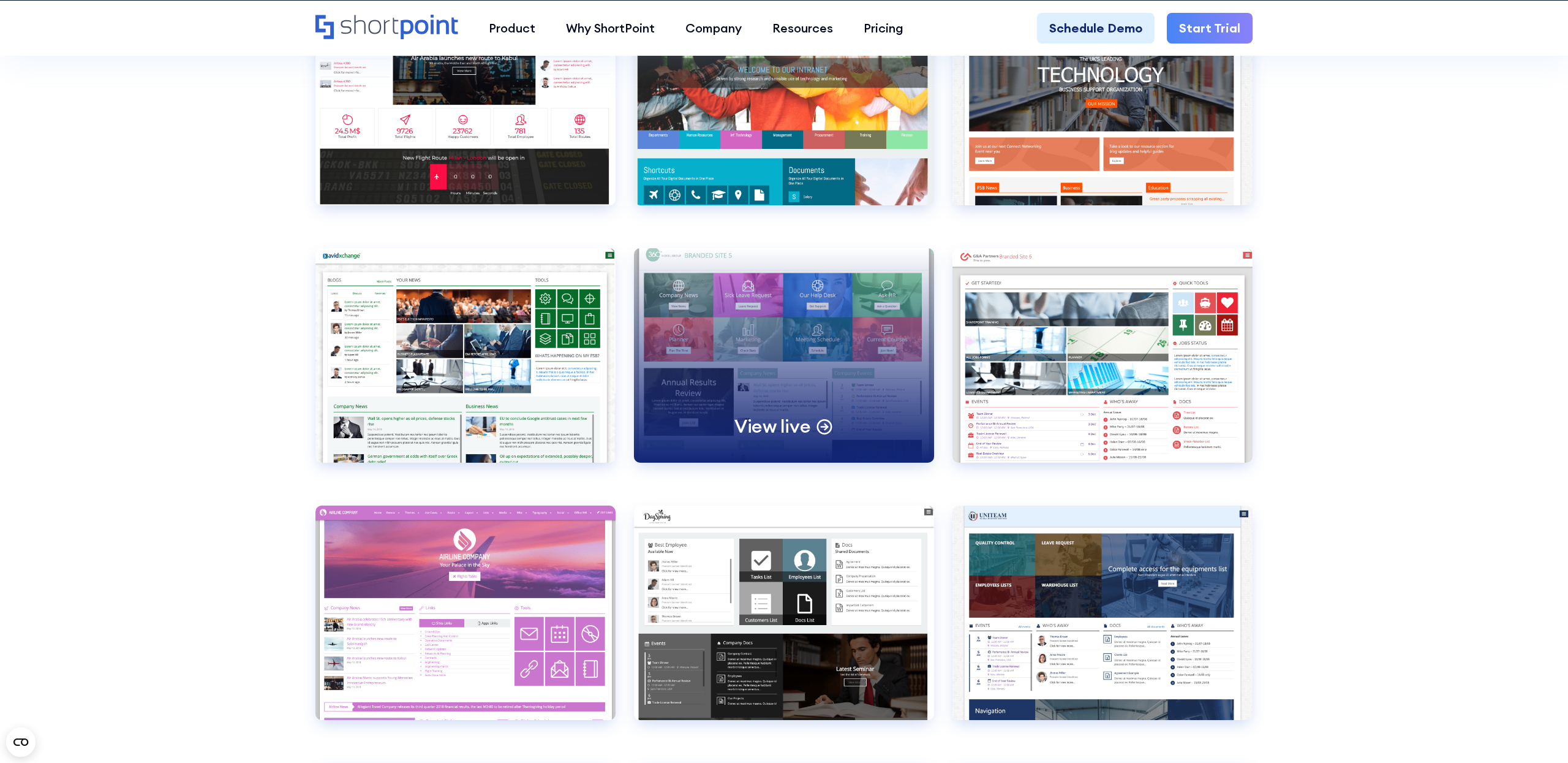
click at [780, 361] on div "View live" at bounding box center [784, 355] width 300 height 214
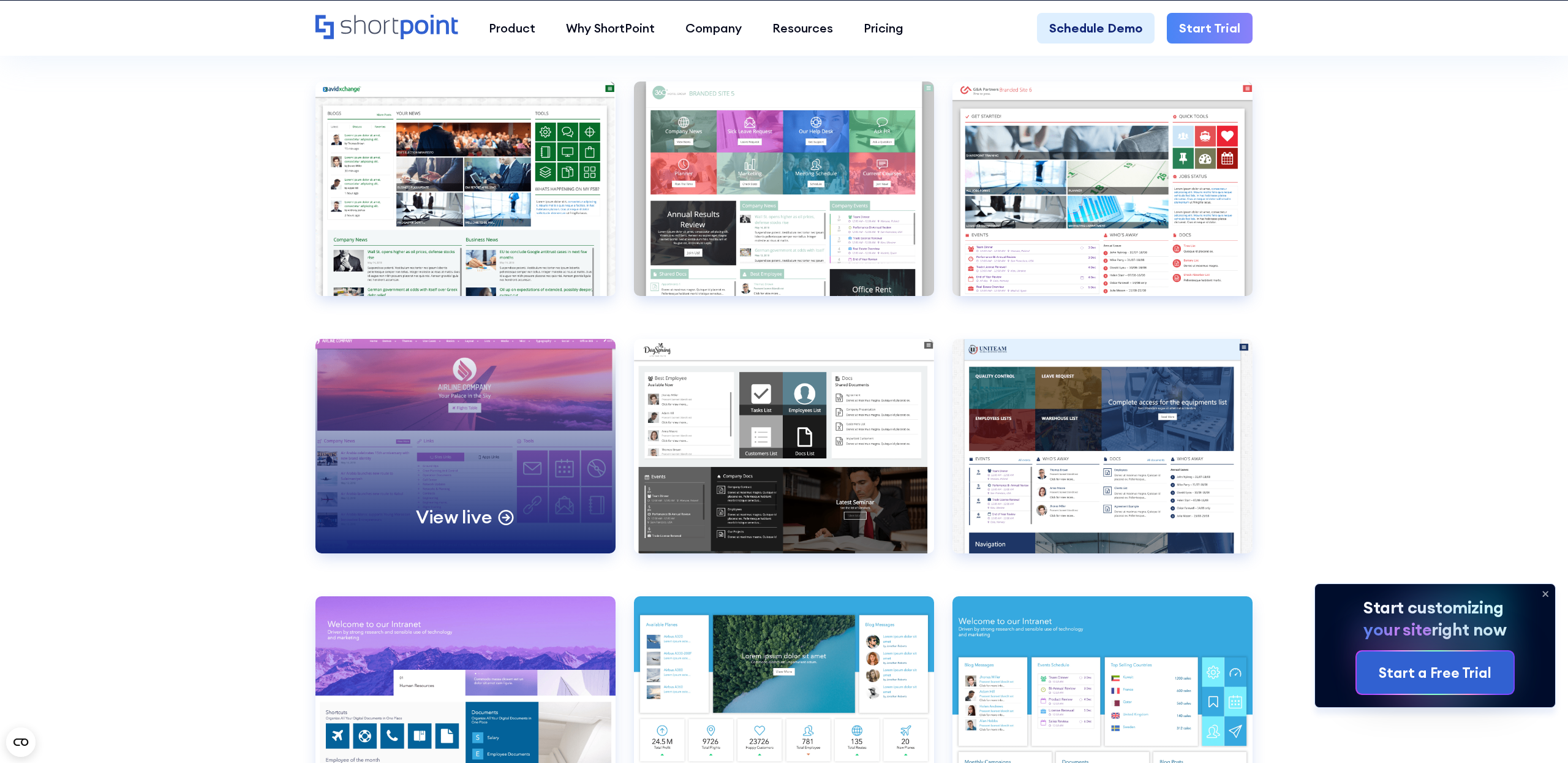
click at [484, 417] on div "View live" at bounding box center [466, 445] width 300 height 214
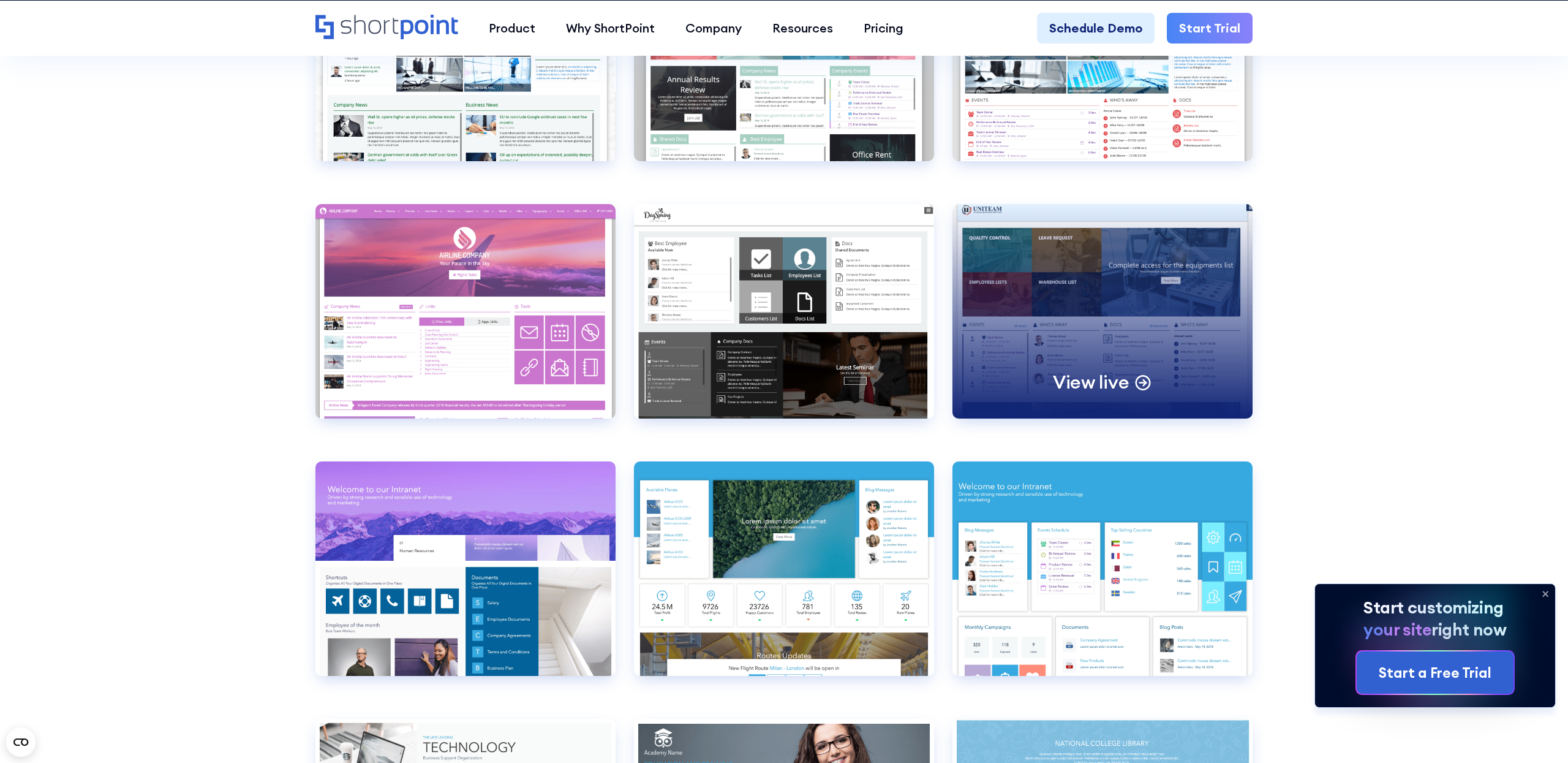
click at [1143, 352] on div "View live" at bounding box center [1103, 311] width 300 height 214
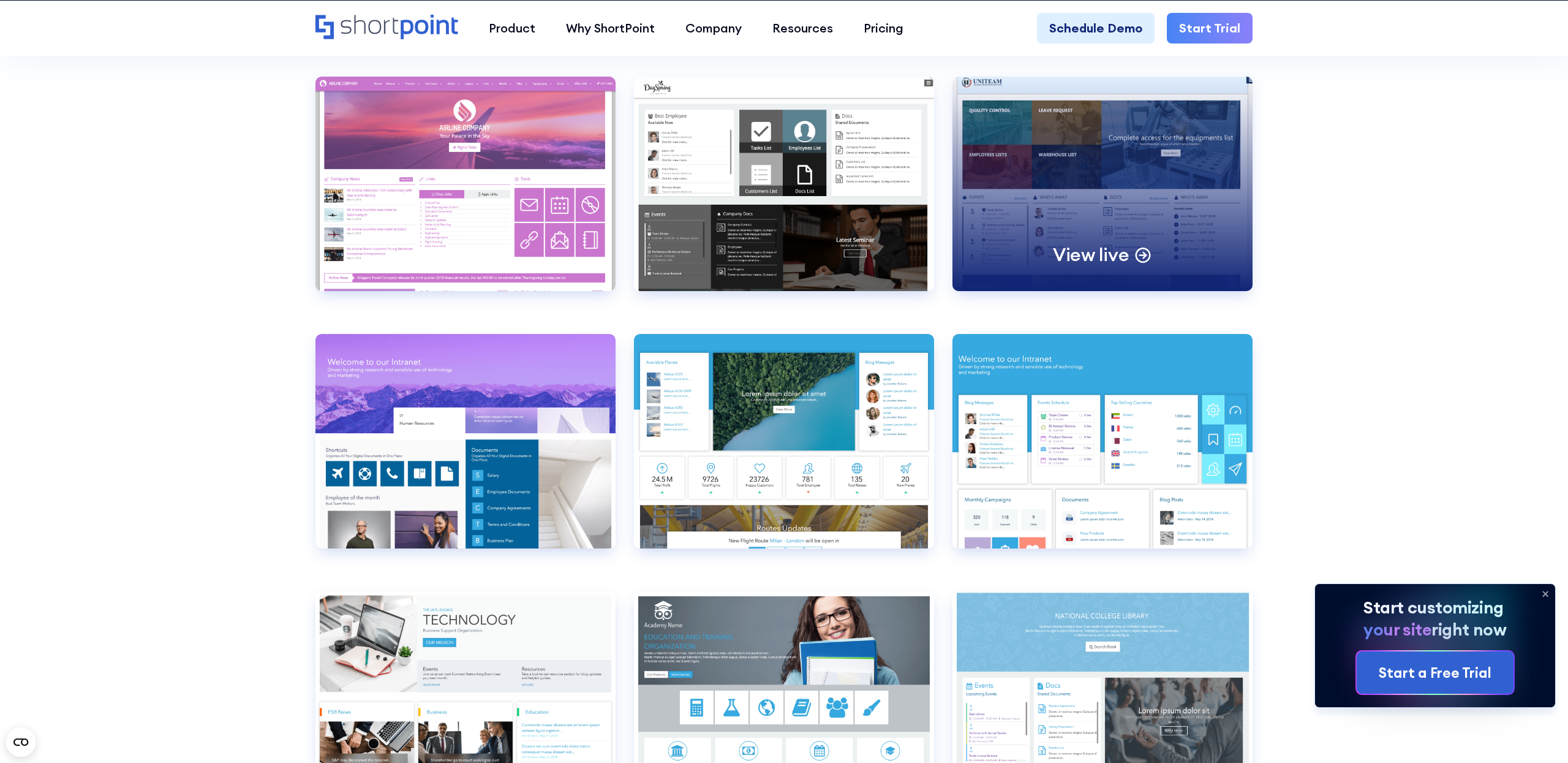
scroll to position [5520, 0]
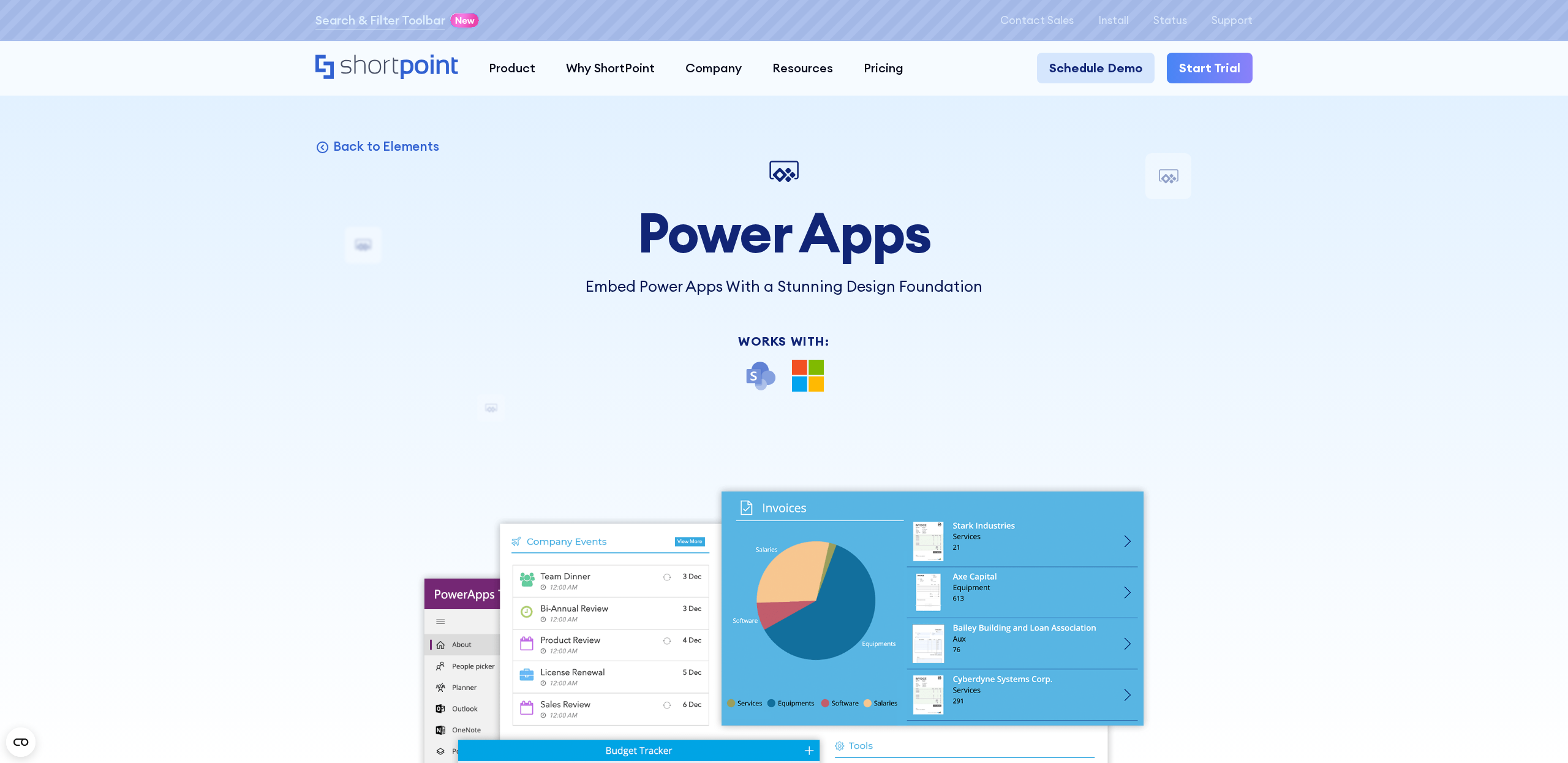
click at [1086, 63] on link "Schedule Demo" at bounding box center [1096, 68] width 118 height 30
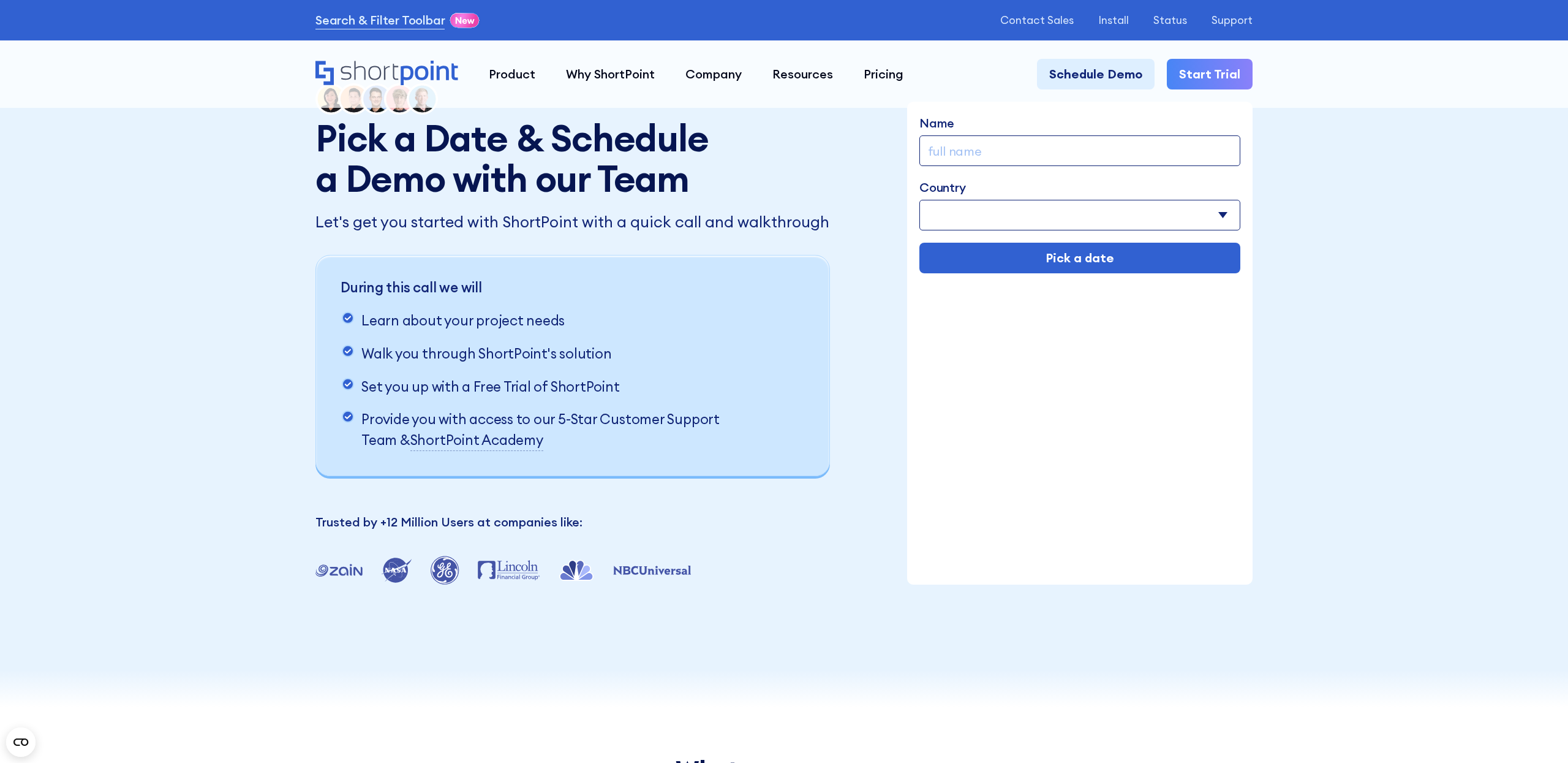
scroll to position [49, 0]
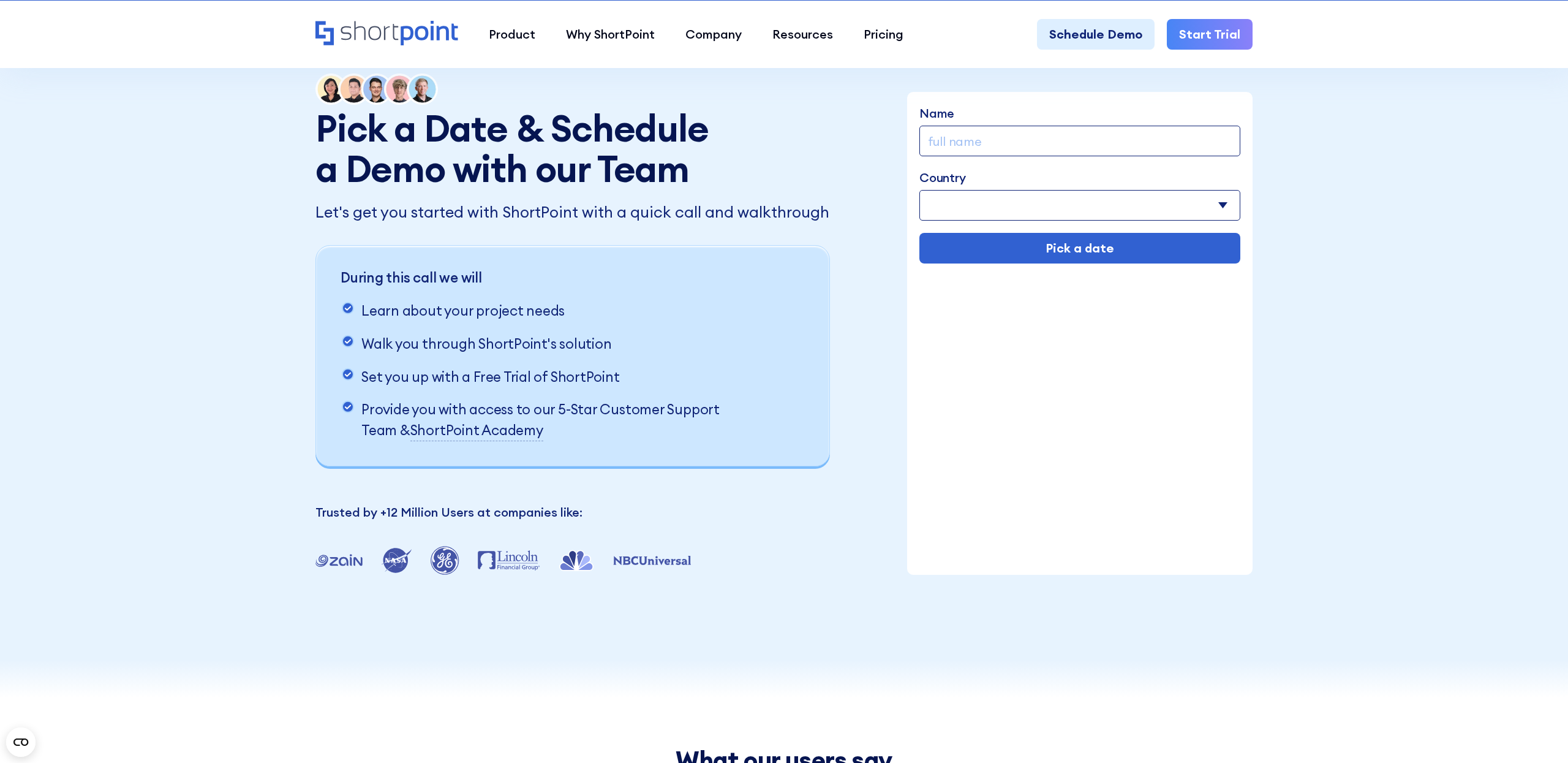
click at [1046, 126] on input "Name" at bounding box center [1080, 141] width 321 height 30
type input "Elise Masters"
click at [1073, 203] on select "Afghanistan Albania Algeria American Samoa Andorra Angola Anguilla Argentina Ar…" at bounding box center [1080, 205] width 321 height 30
click at [920, 190] on select "Afghanistan Albania Algeria American Samoa Andorra Angola Anguilla Argentina Ar…" at bounding box center [1080, 205] width 321 height 30
click at [1052, 207] on select "Afghanistan Albania Algeria American Samoa Andorra Angola Anguilla Argentina Ar…" at bounding box center [1080, 205] width 321 height 30
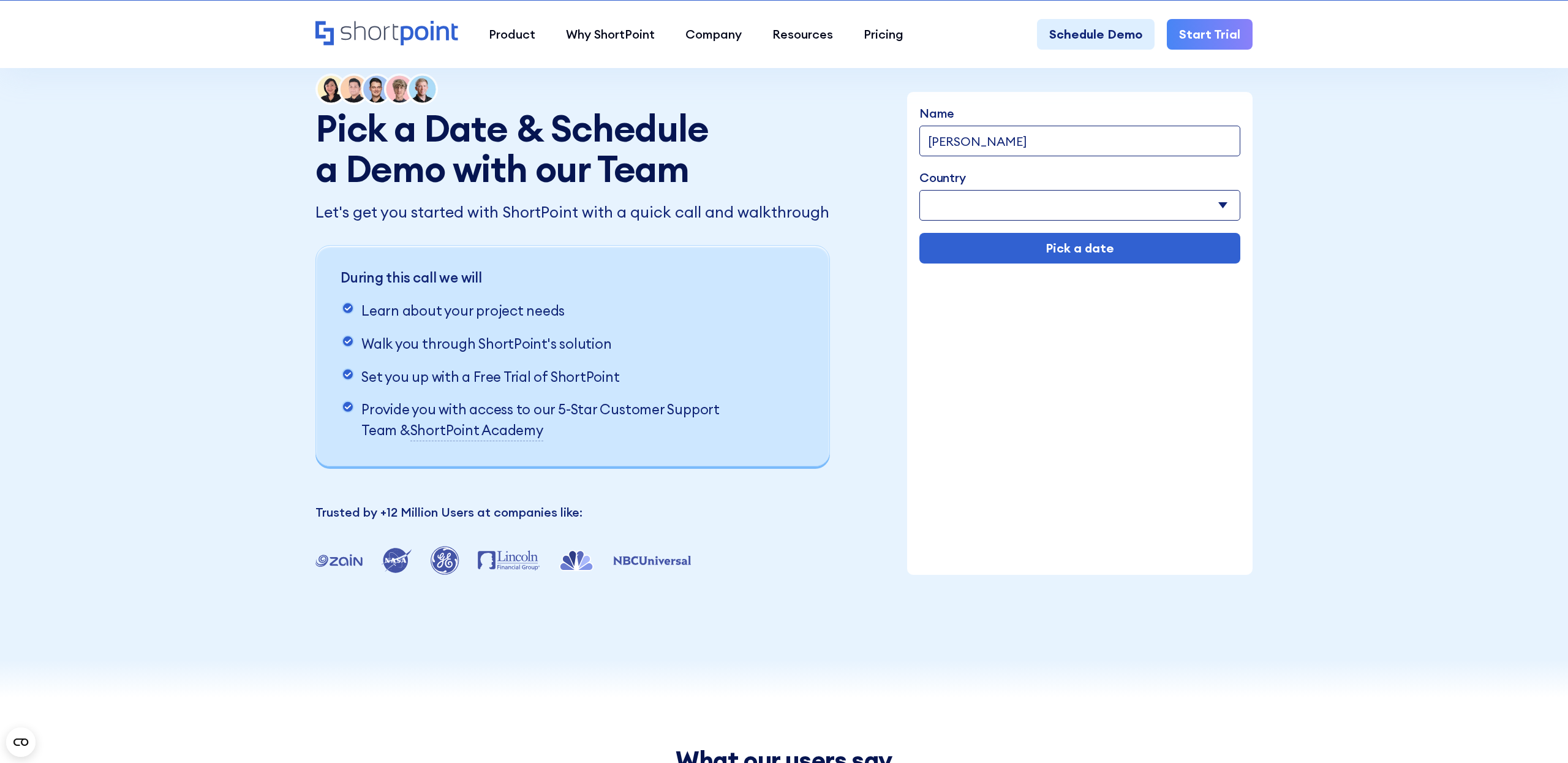
select select "United States"
click at [920, 190] on select "Afghanistan Albania Algeria American Samoa Andorra Angola Anguilla Argentina Ar…" at bounding box center [1080, 205] width 321 height 30
click at [1062, 255] on input "Pick a date" at bounding box center [1080, 247] width 321 height 30
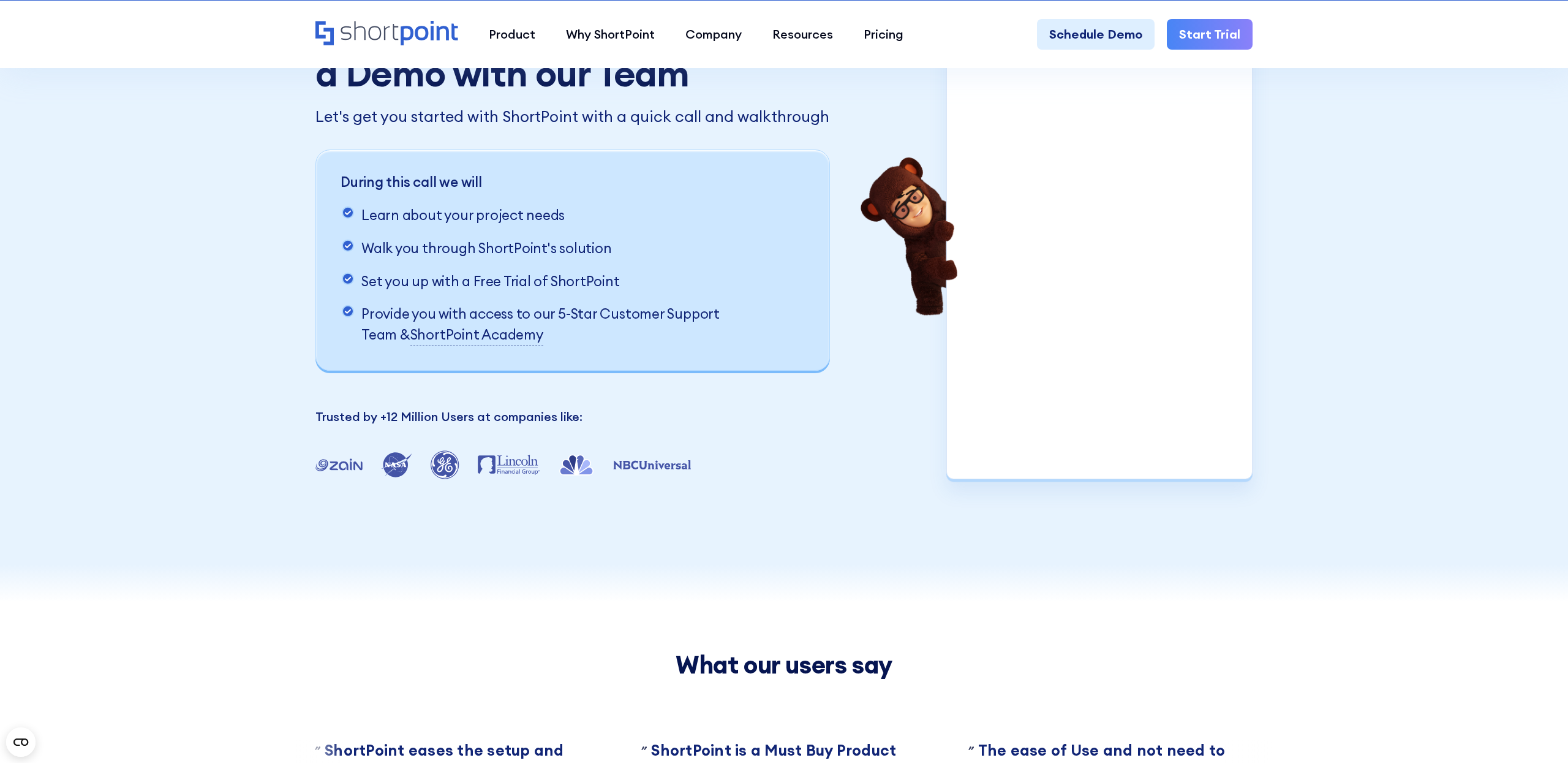
scroll to position [0, 0]
